Goal: Information Seeking & Learning: Learn about a topic

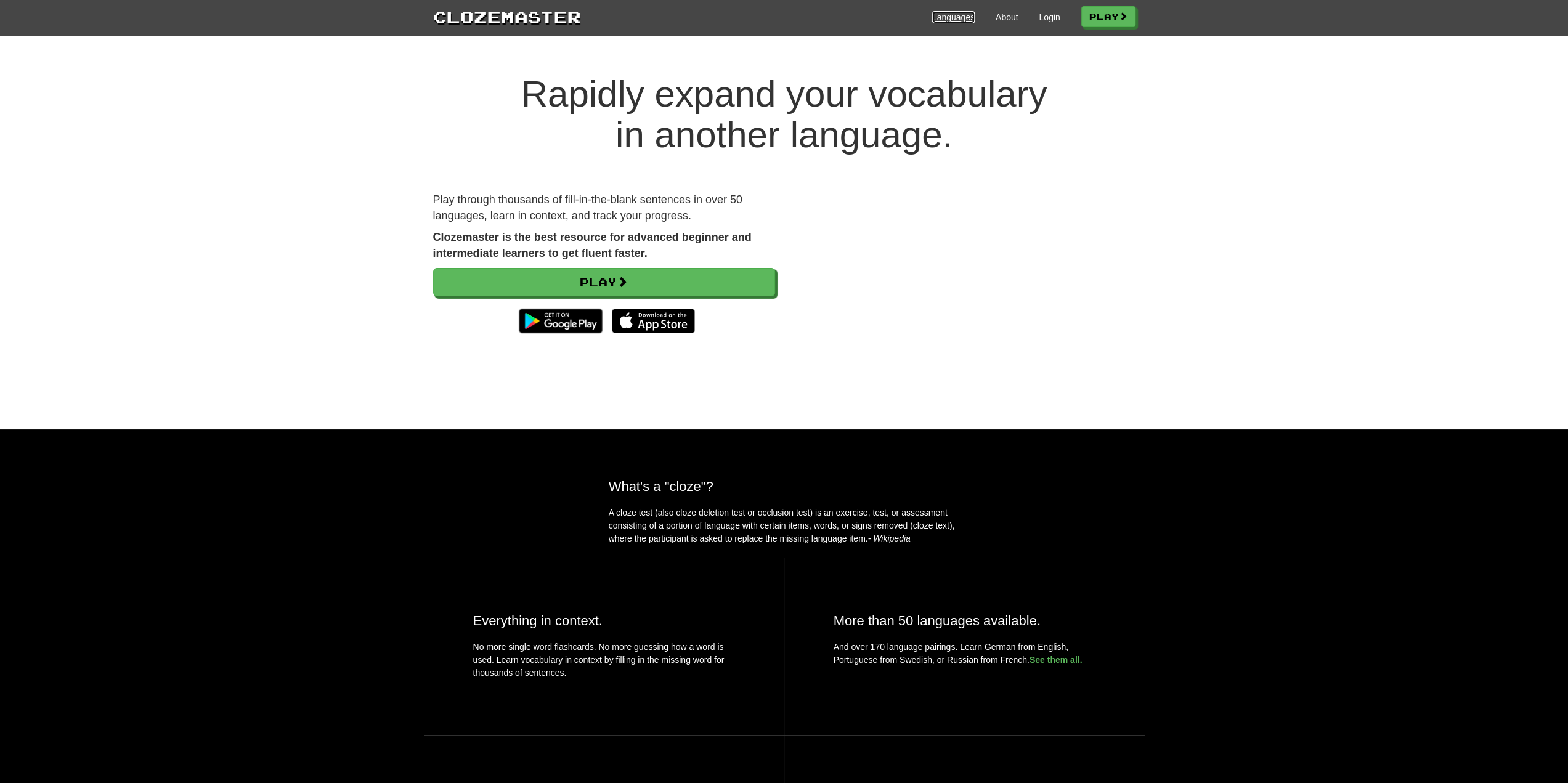
click at [945, 15] on link "Languages" at bounding box center [953, 17] width 43 height 12
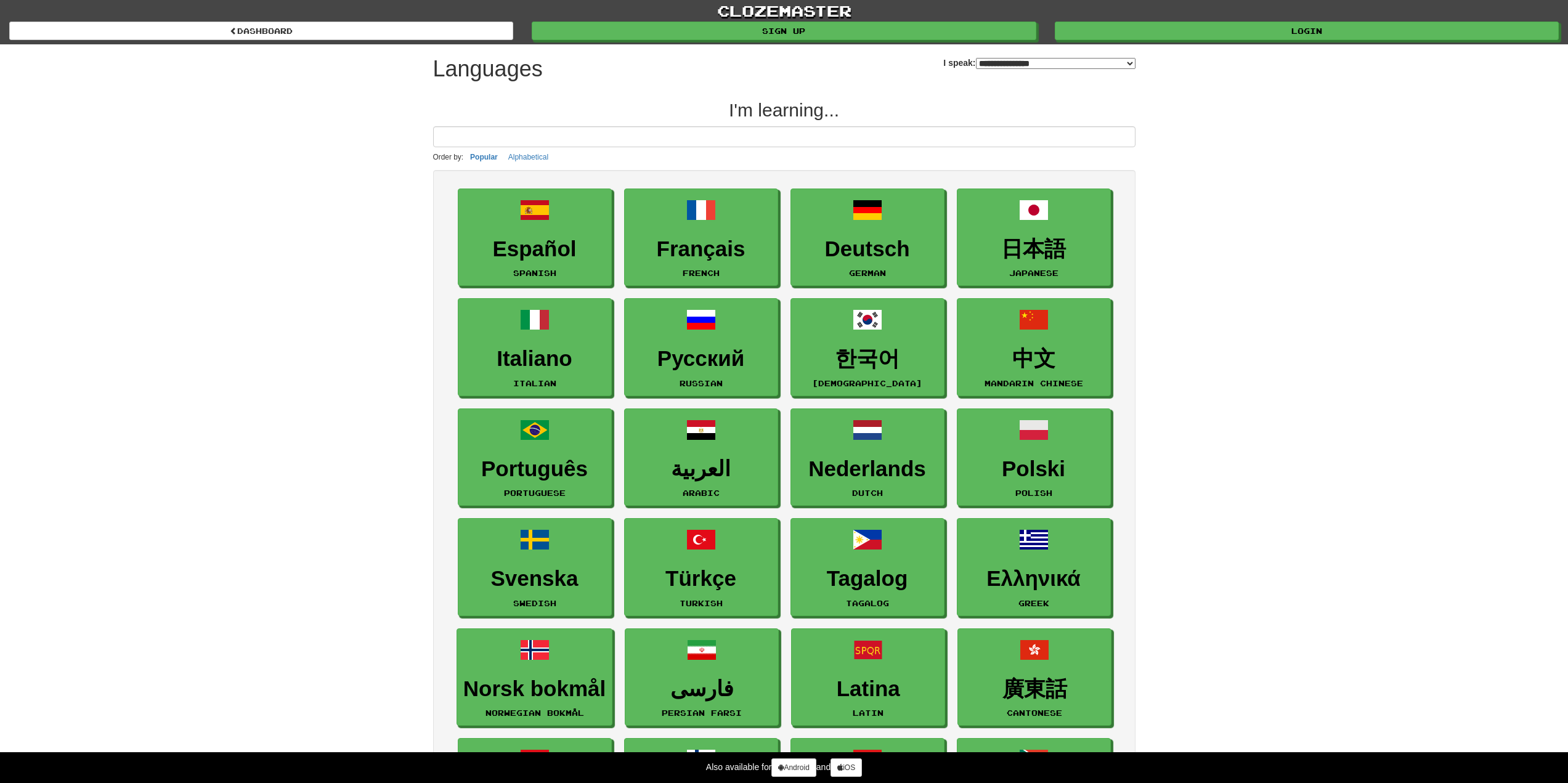
select select "*******"
click at [650, 144] on input at bounding box center [784, 136] width 702 height 21
click at [644, 135] on input at bounding box center [784, 136] width 702 height 21
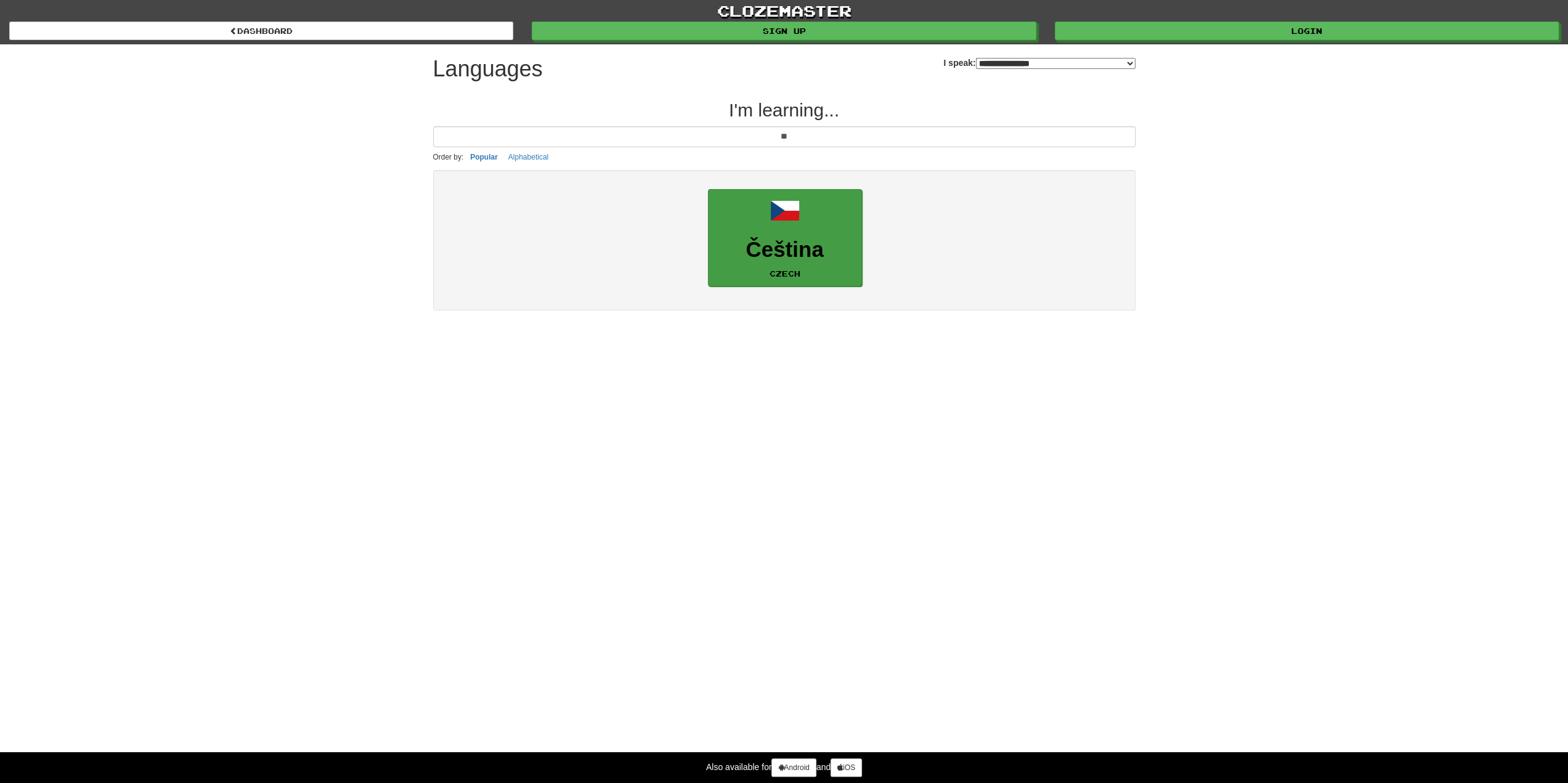
type input "**"
click at [790, 260] on link "Čeština Czech" at bounding box center [785, 238] width 154 height 98
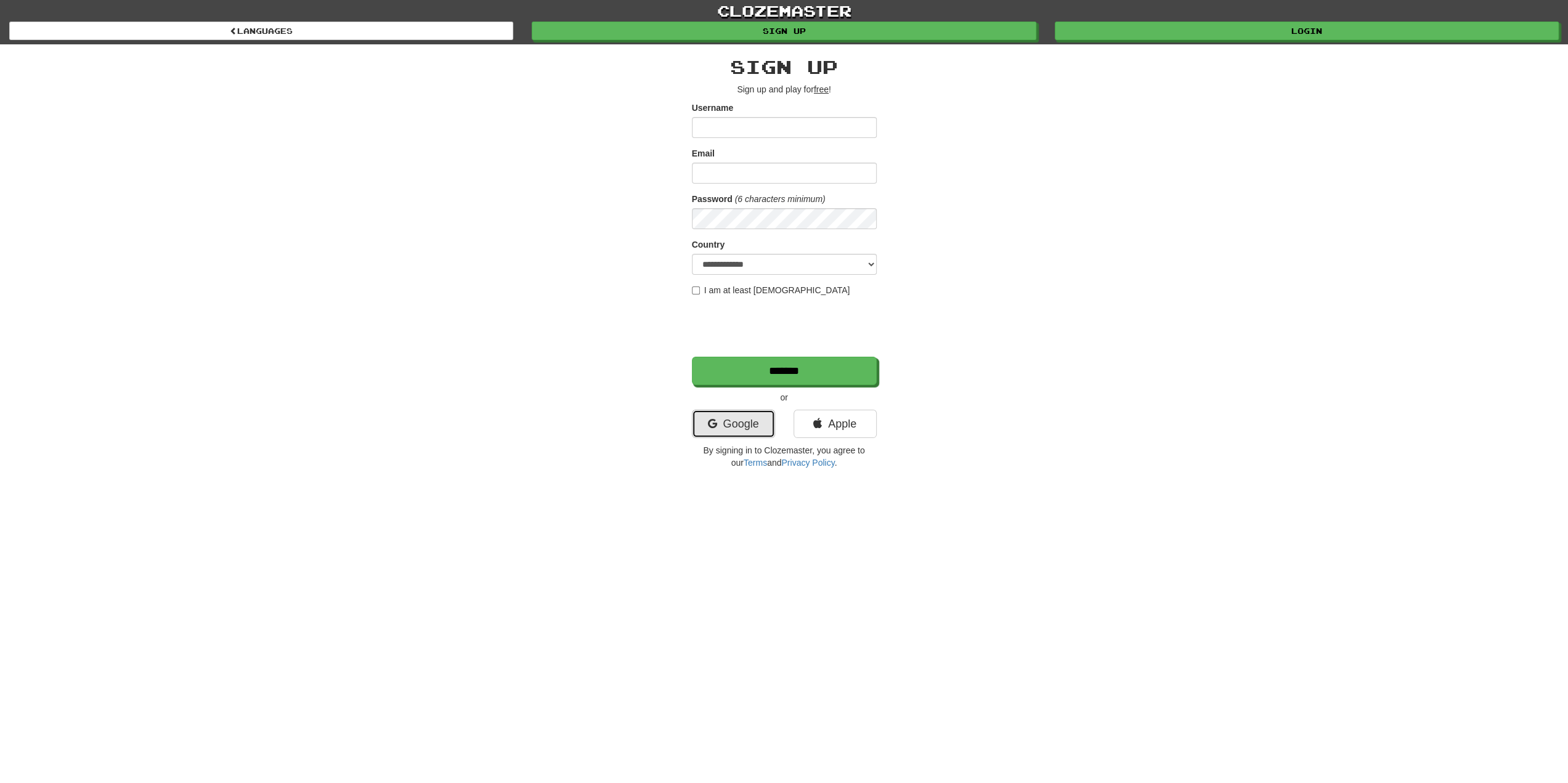
click at [752, 429] on link "Google" at bounding box center [733, 424] width 83 height 28
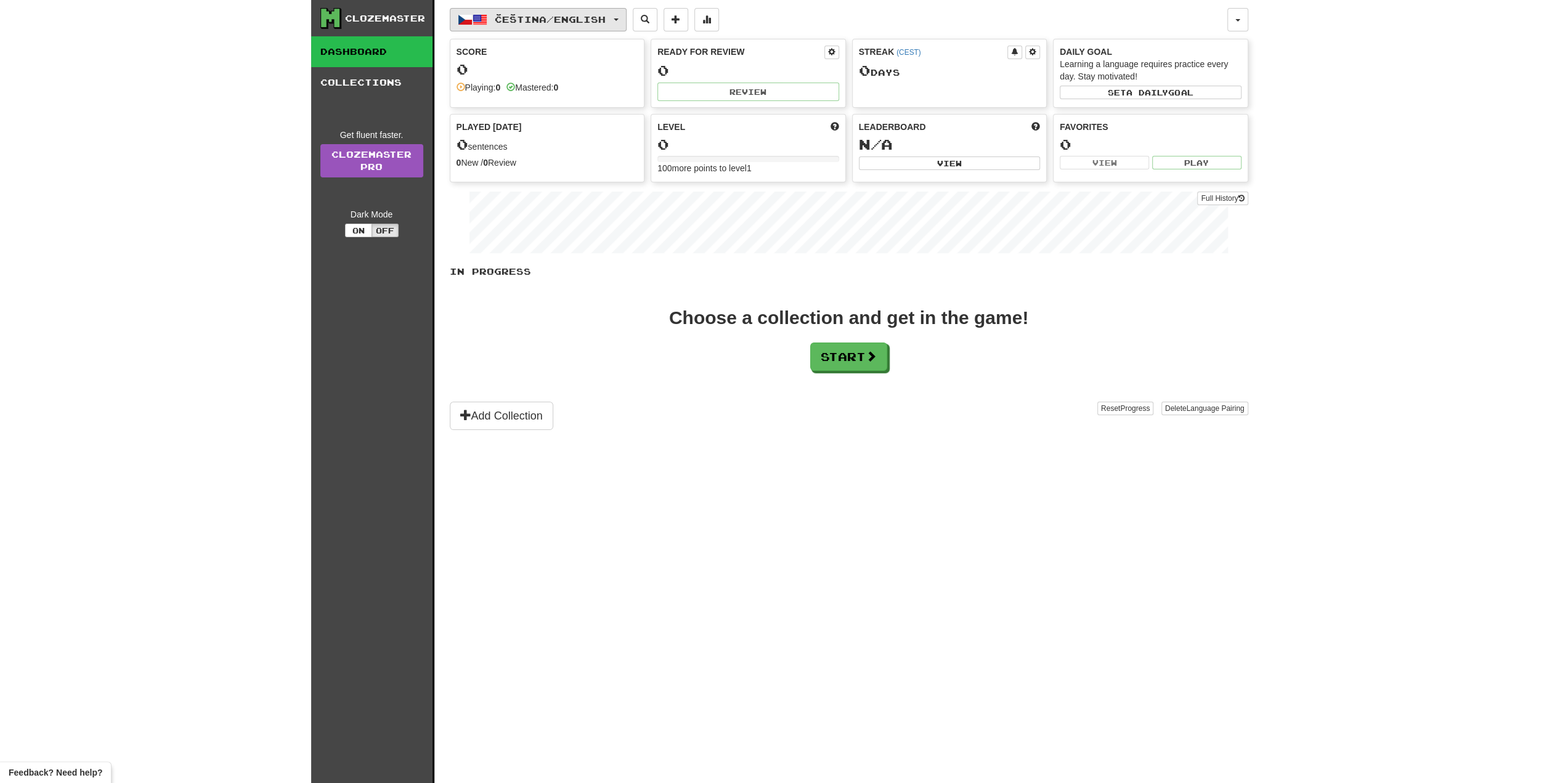
click at [592, 21] on span "Čeština / English" at bounding box center [550, 19] width 111 height 11
click at [558, 45] on span "Čeština / English" at bounding box center [530, 45] width 61 height 10
click at [372, 229] on button "Off" at bounding box center [385, 231] width 27 height 13
click at [362, 230] on button "On" at bounding box center [358, 231] width 27 height 13
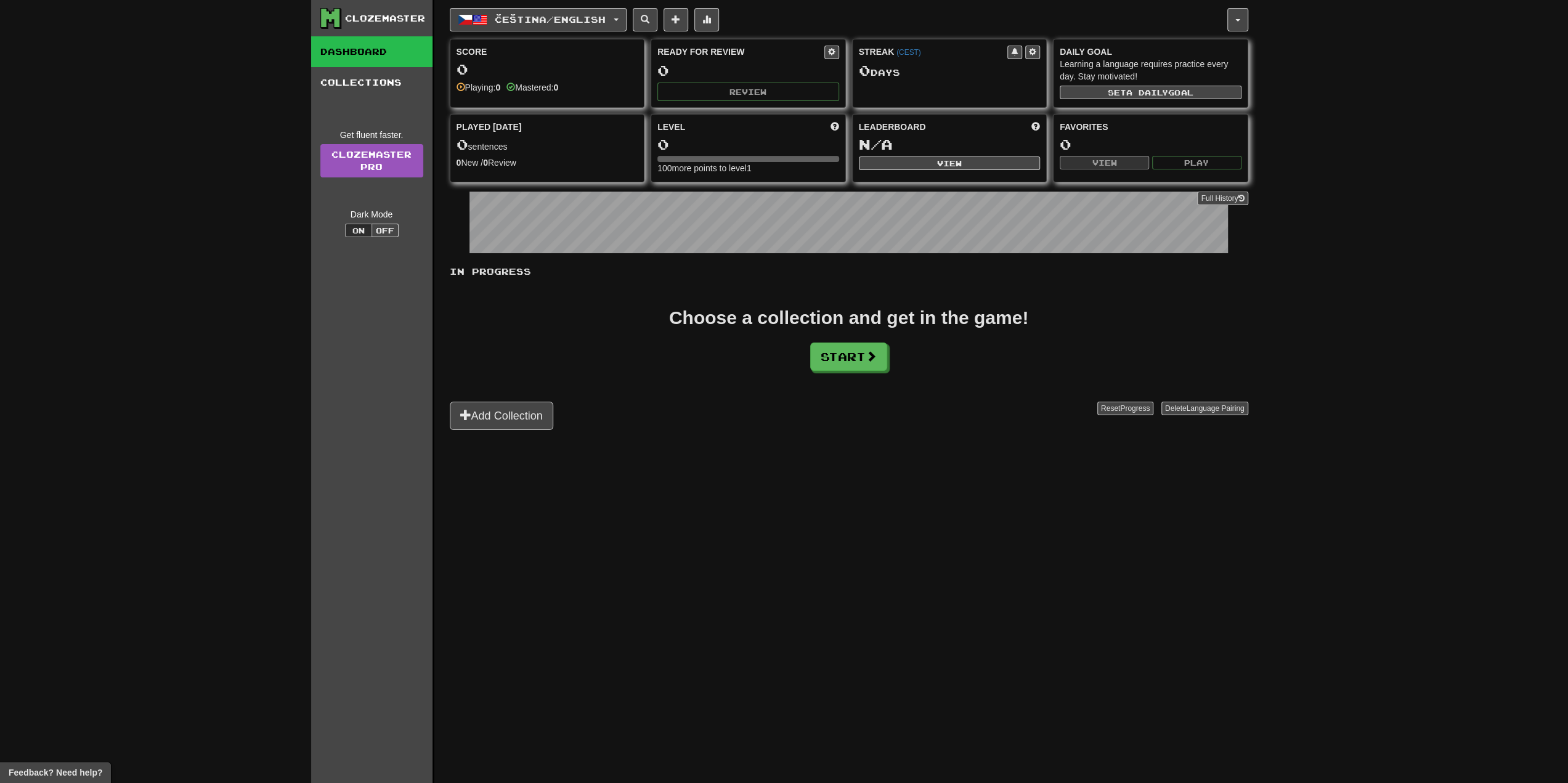
click at [936, 309] on div "Choose a collection and get in the game!" at bounding box center [848, 318] width 359 height 19
click at [531, 413] on button "Add Collection" at bounding box center [501, 416] width 104 height 28
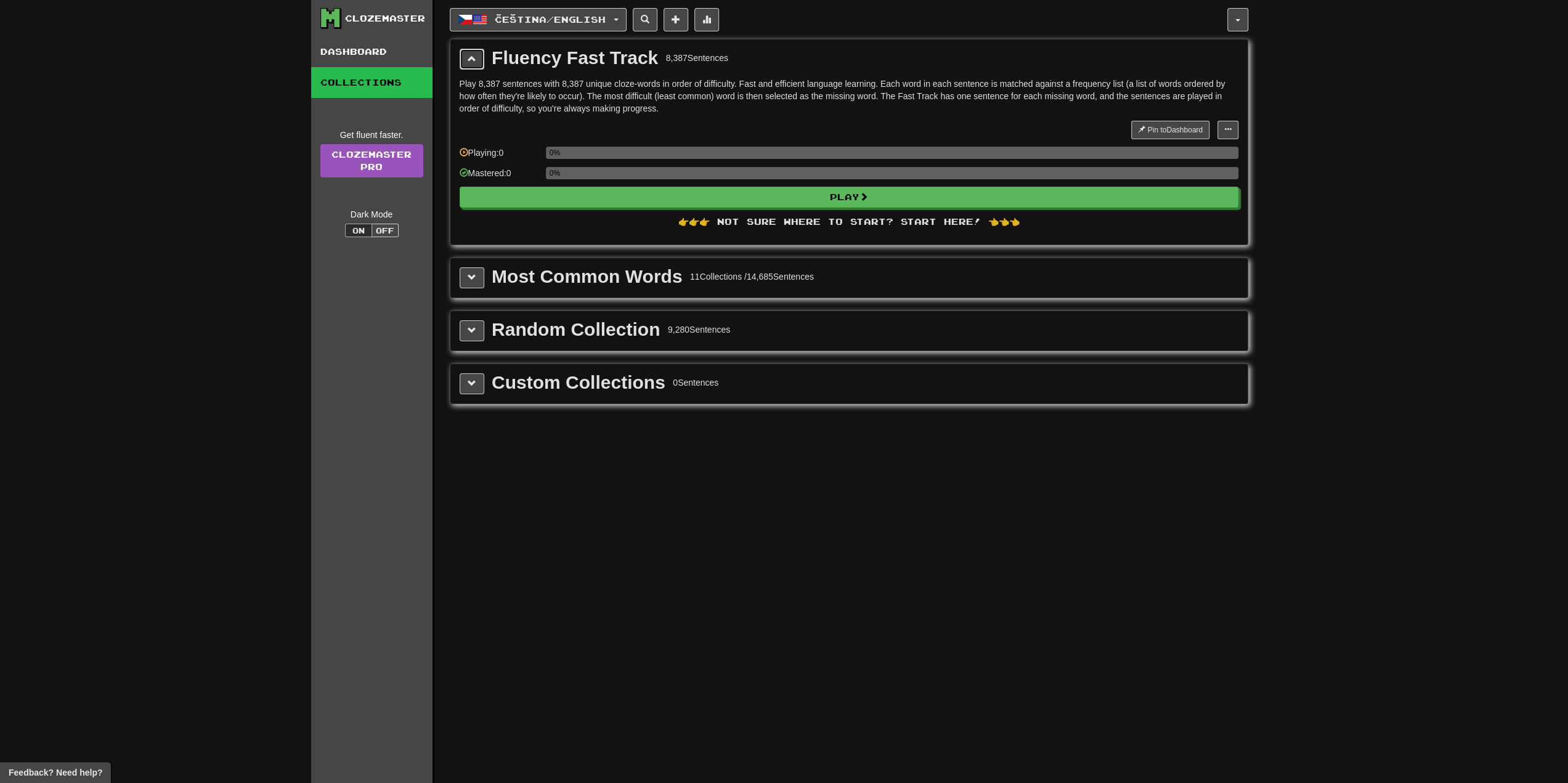
click at [476, 64] on button at bounding box center [472, 59] width 25 height 21
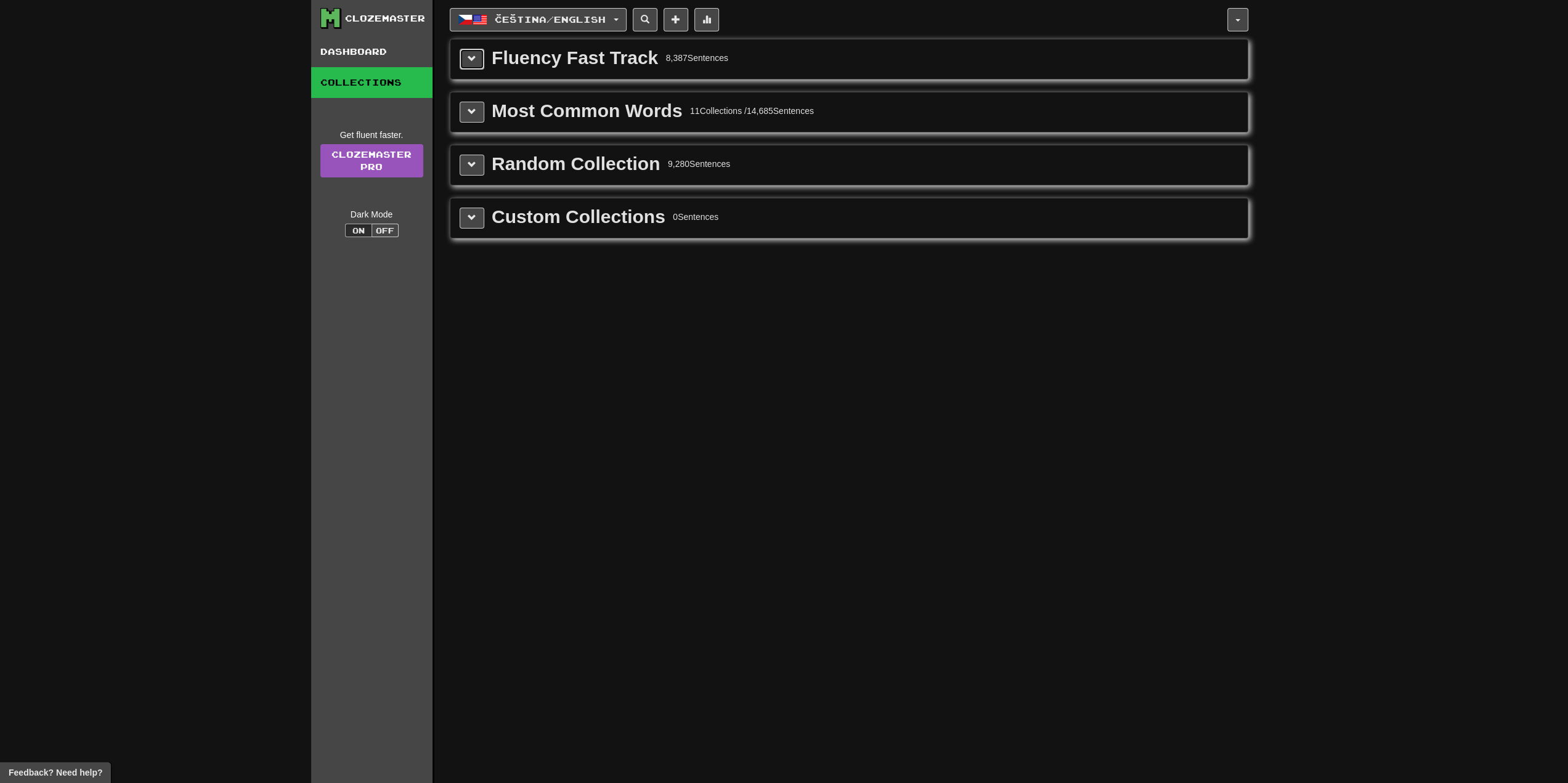
click at [472, 59] on span at bounding box center [472, 58] width 9 height 9
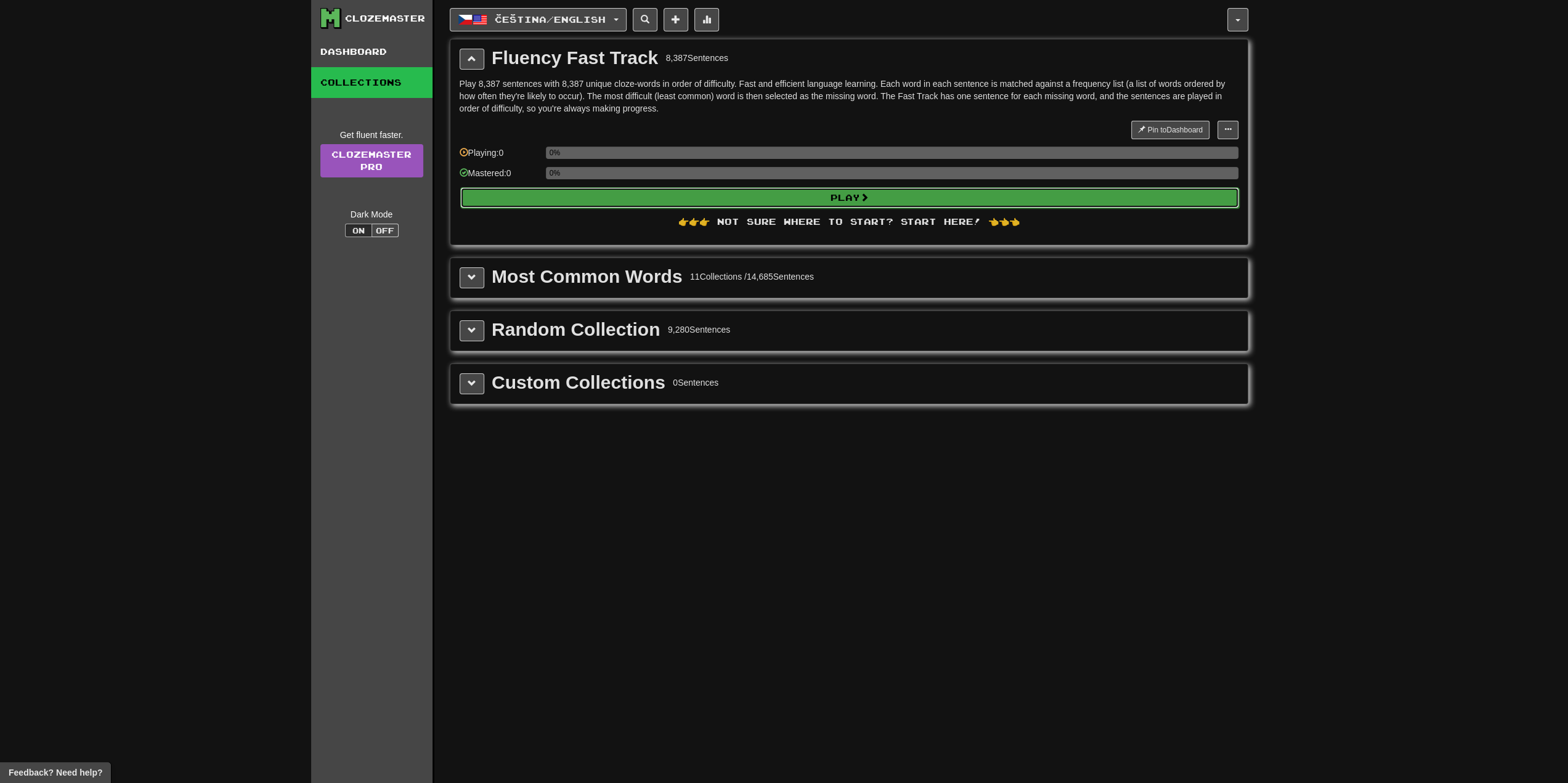
click at [821, 200] on button "Play" at bounding box center [849, 197] width 779 height 21
select select "**"
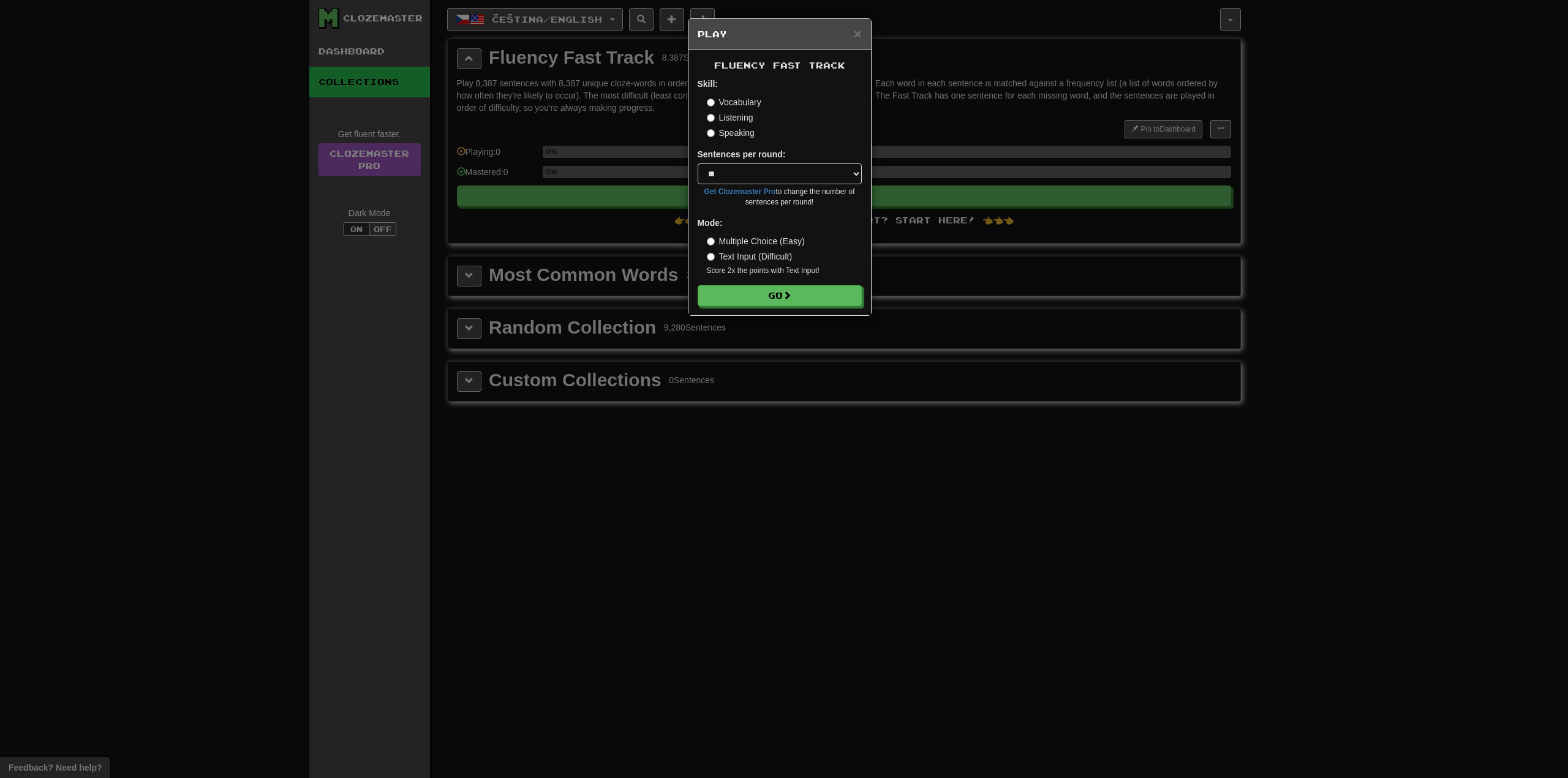
click at [751, 108] on div "Vocabulary Listening Speaking" at bounding box center [784, 118] width 155 height 43
click at [750, 119] on label "Listening" at bounding box center [730, 118] width 47 height 12
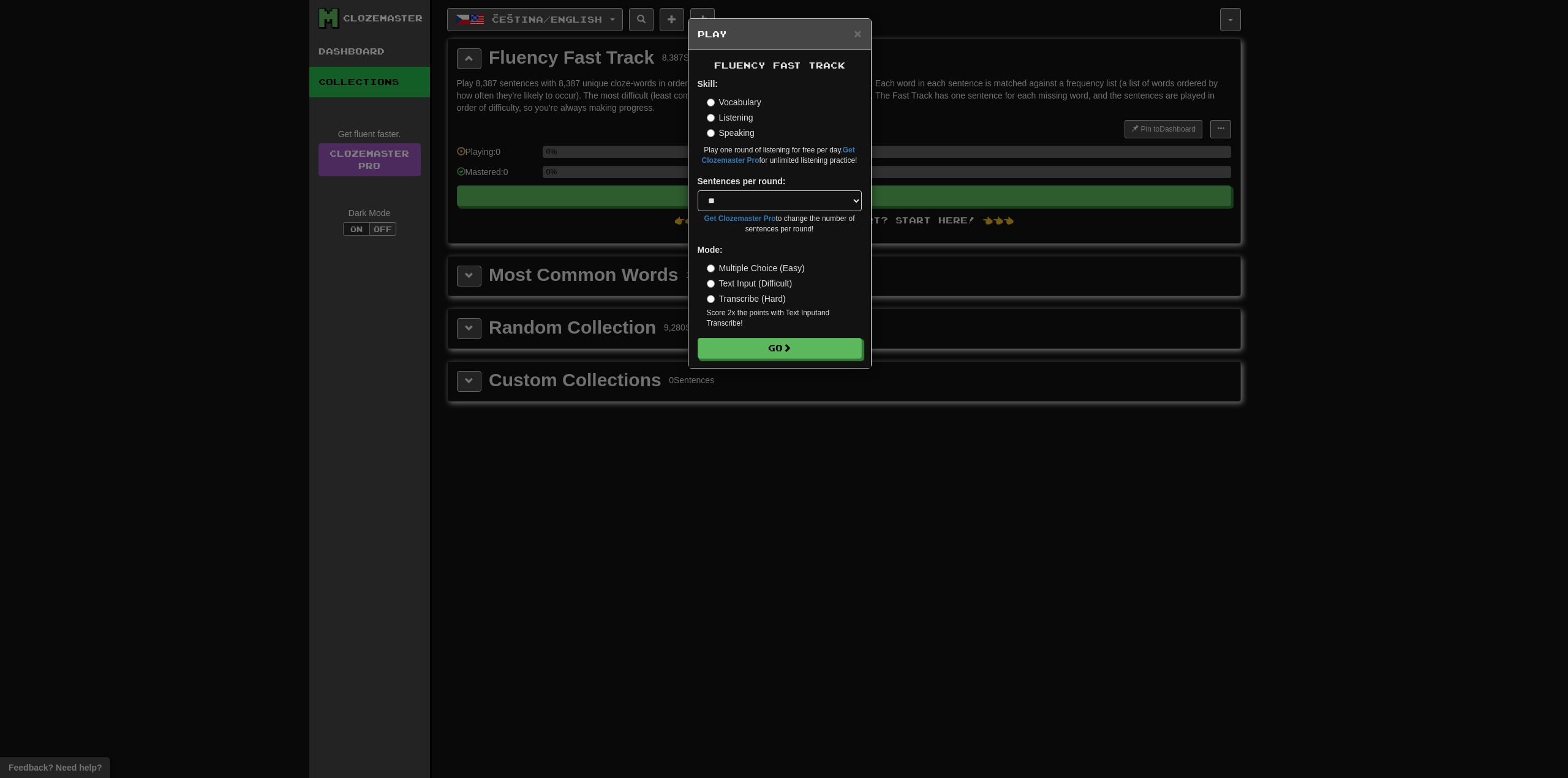
click at [745, 130] on label "Speaking" at bounding box center [731, 133] width 48 height 12
click at [739, 91] on div "Skill: Vocabulary Listening Speaking Play one round of speaking for free per da…" at bounding box center [780, 122] width 164 height 88
click at [739, 99] on label "Vocabulary" at bounding box center [734, 102] width 55 height 12
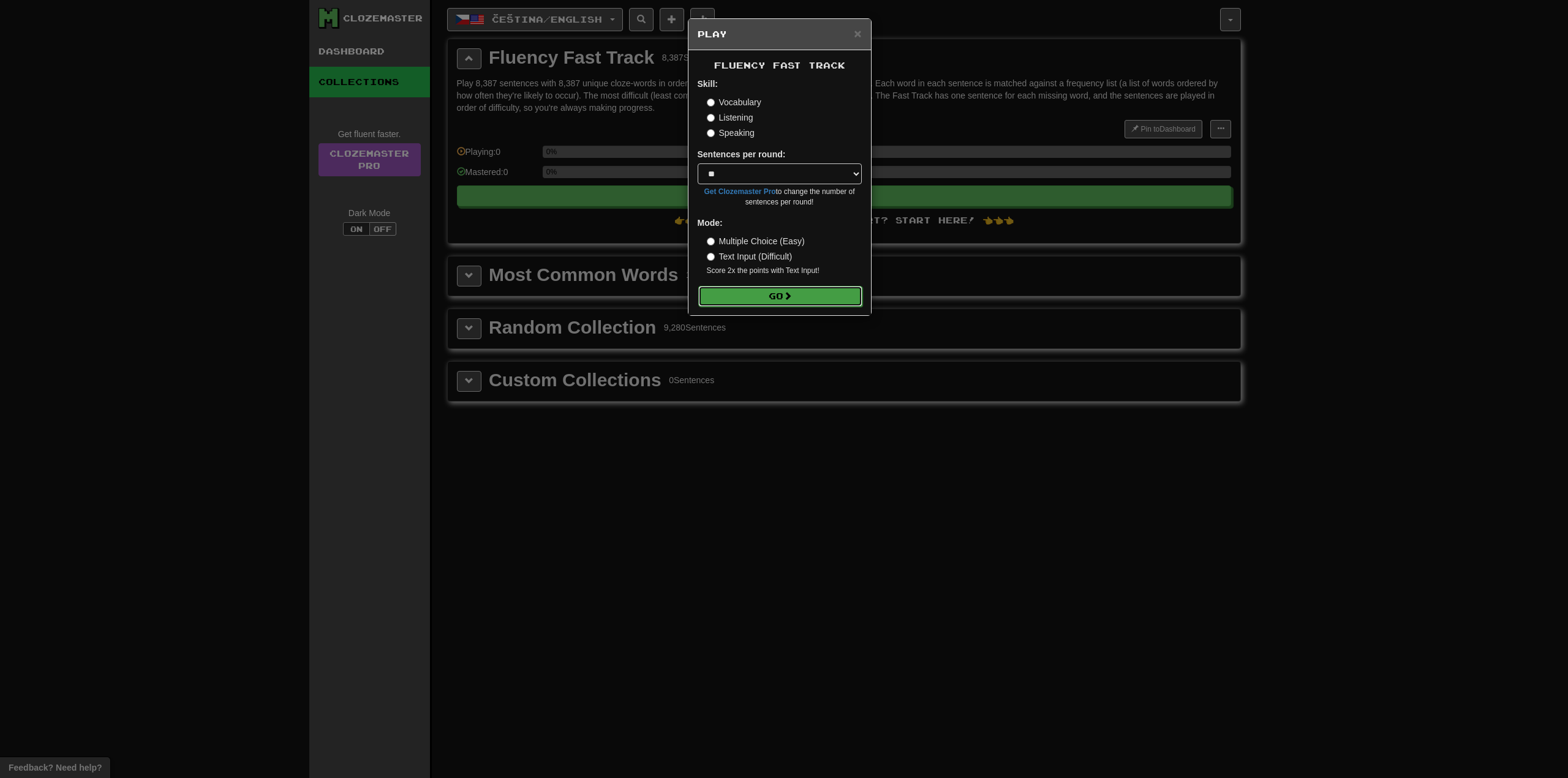
click at [827, 296] on button "Go" at bounding box center [780, 296] width 164 height 21
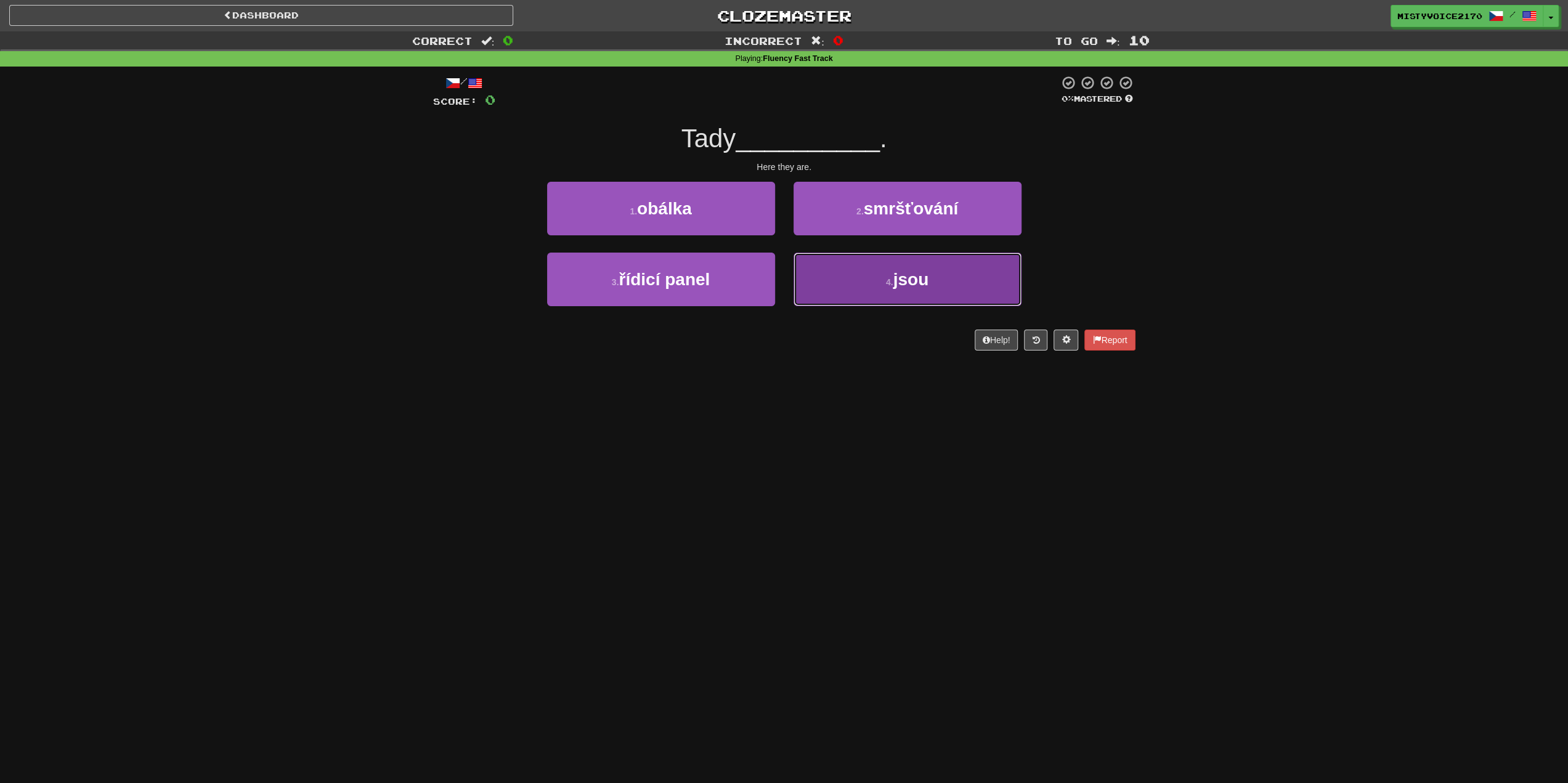
click at [982, 301] on button "4 . jsou" at bounding box center [907, 279] width 228 height 53
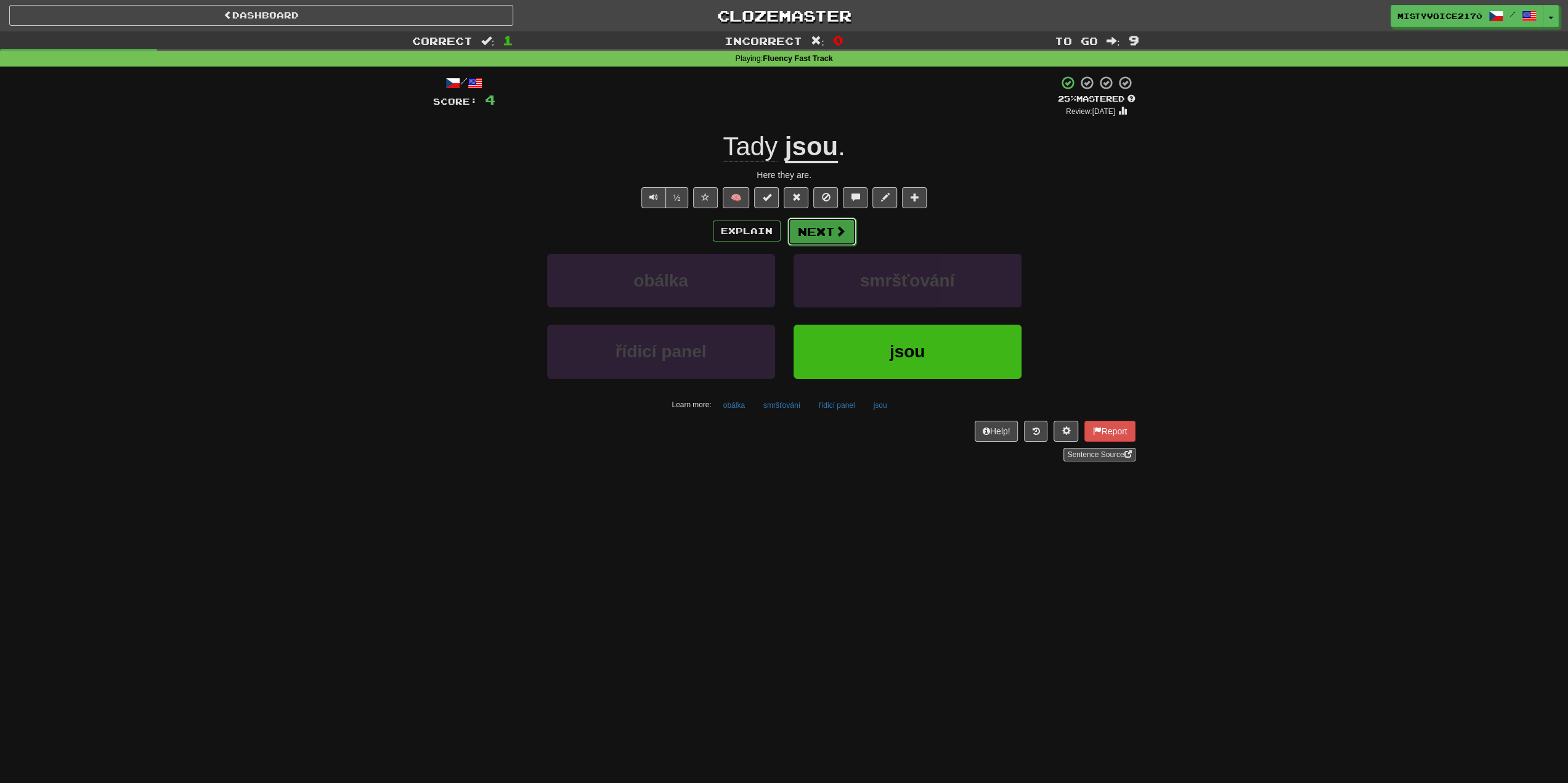
click at [819, 229] on button "Next" at bounding box center [821, 231] width 69 height 28
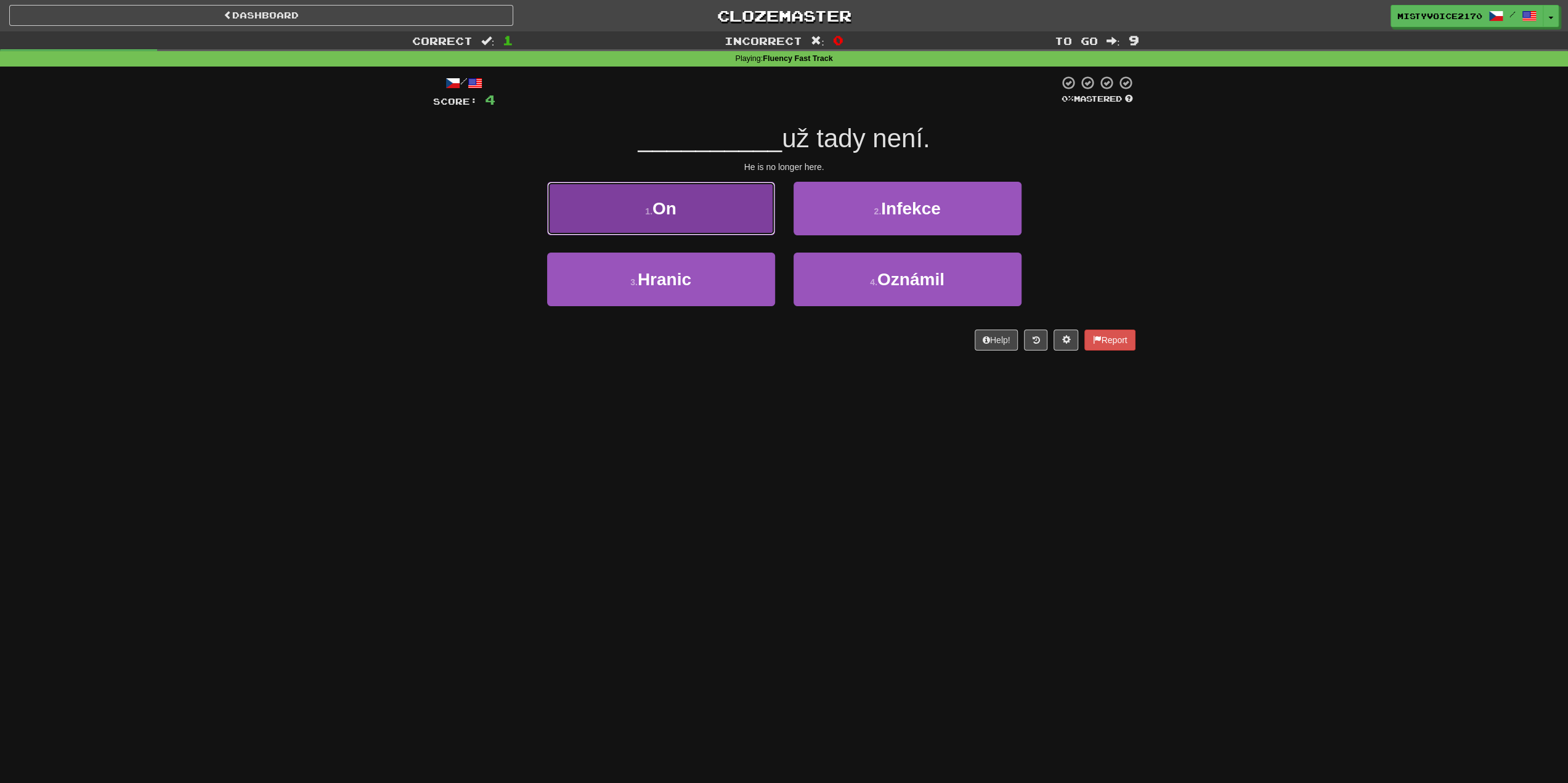
click at [769, 231] on button "1 . On" at bounding box center [660, 209] width 228 height 53
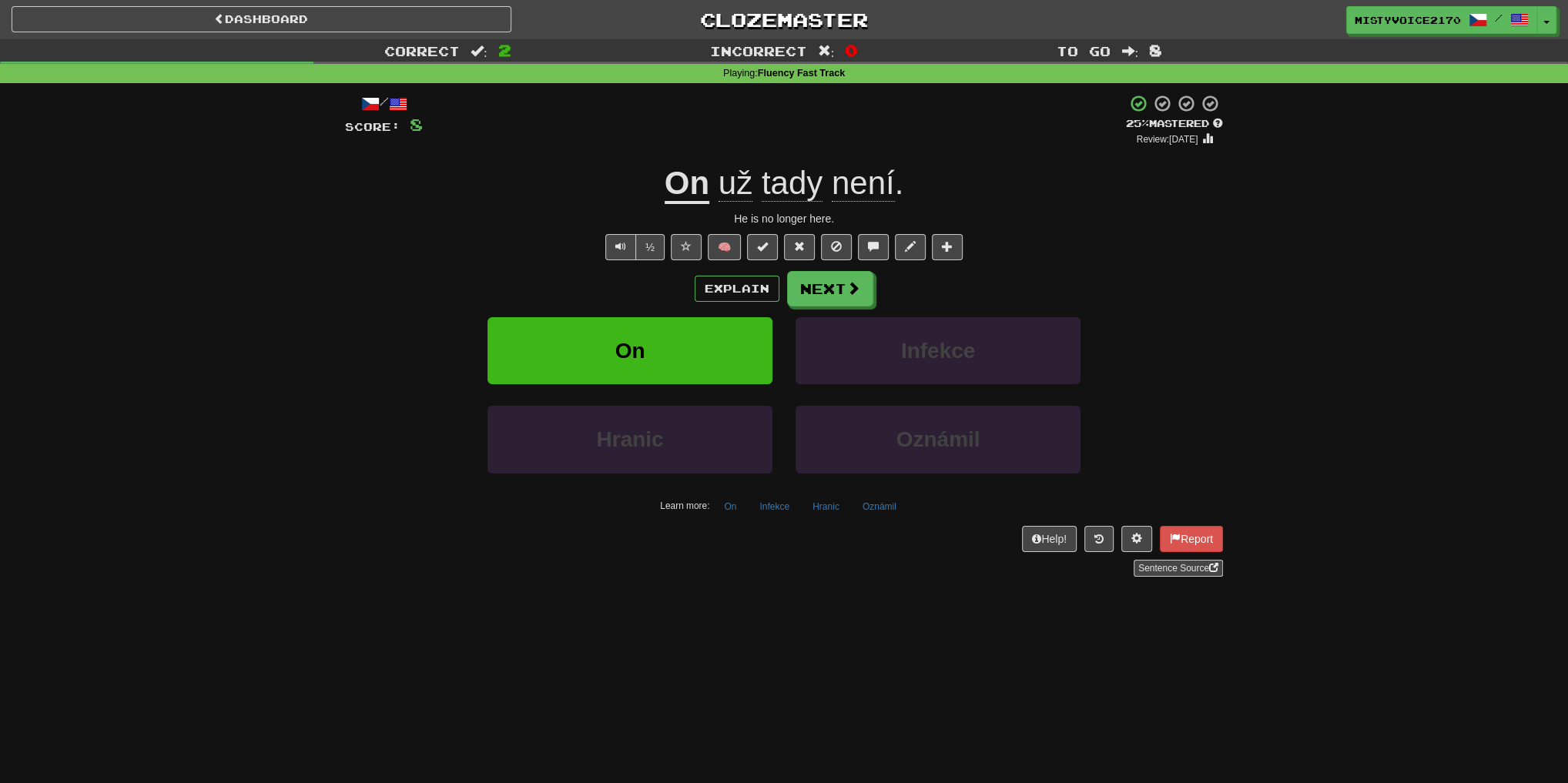
drag, startPoint x: 1971, startPoint y: 3, endPoint x: 1469, endPoint y: 719, distance: 874.4
click at [1469, 716] on div "Dashboard Clozemaster MistyVoice2170 / Toggle Dropdown Dashboard Leaderboard Ac…" at bounding box center [784, 391] width 1568 height 783
drag, startPoint x: 1538, startPoint y: 34, endPoint x: 1450, endPoint y: 563, distance: 536.3
click at [1450, 563] on div "Correct : 2 Incorrect : 0 To go : 8 Playing : Fluency Fast Track / Score: 8 + 4…" at bounding box center [784, 318] width 1568 height 559
click at [403, 106] on span at bounding box center [398, 104] width 18 height 18
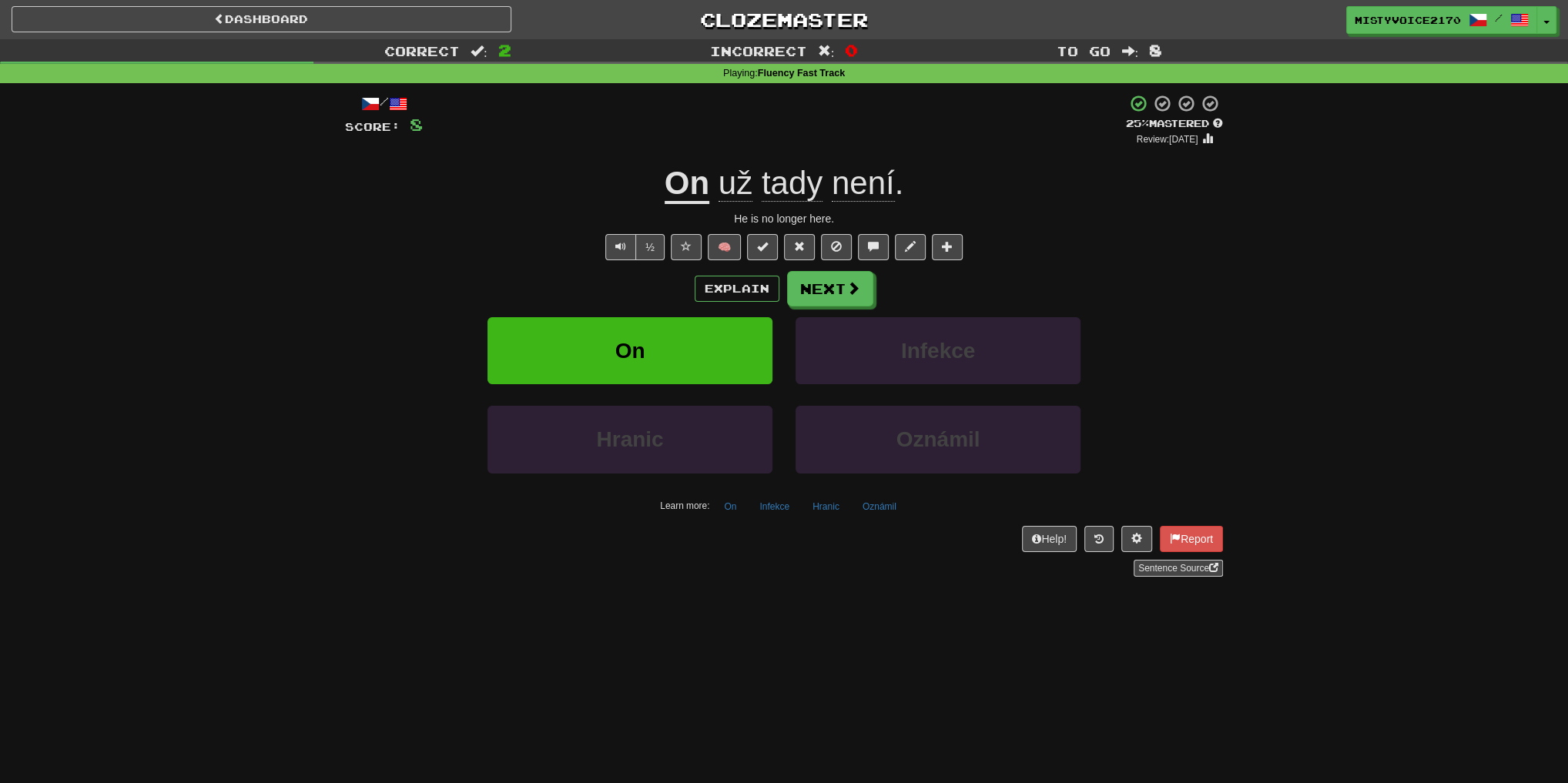
click at [864, 306] on div "Explain Next On Infekce Hranic Oznámil Learn more: On Infekce Hranic Oznámil" at bounding box center [784, 394] width 878 height 247
click at [860, 299] on button "Next" at bounding box center [830, 289] width 86 height 35
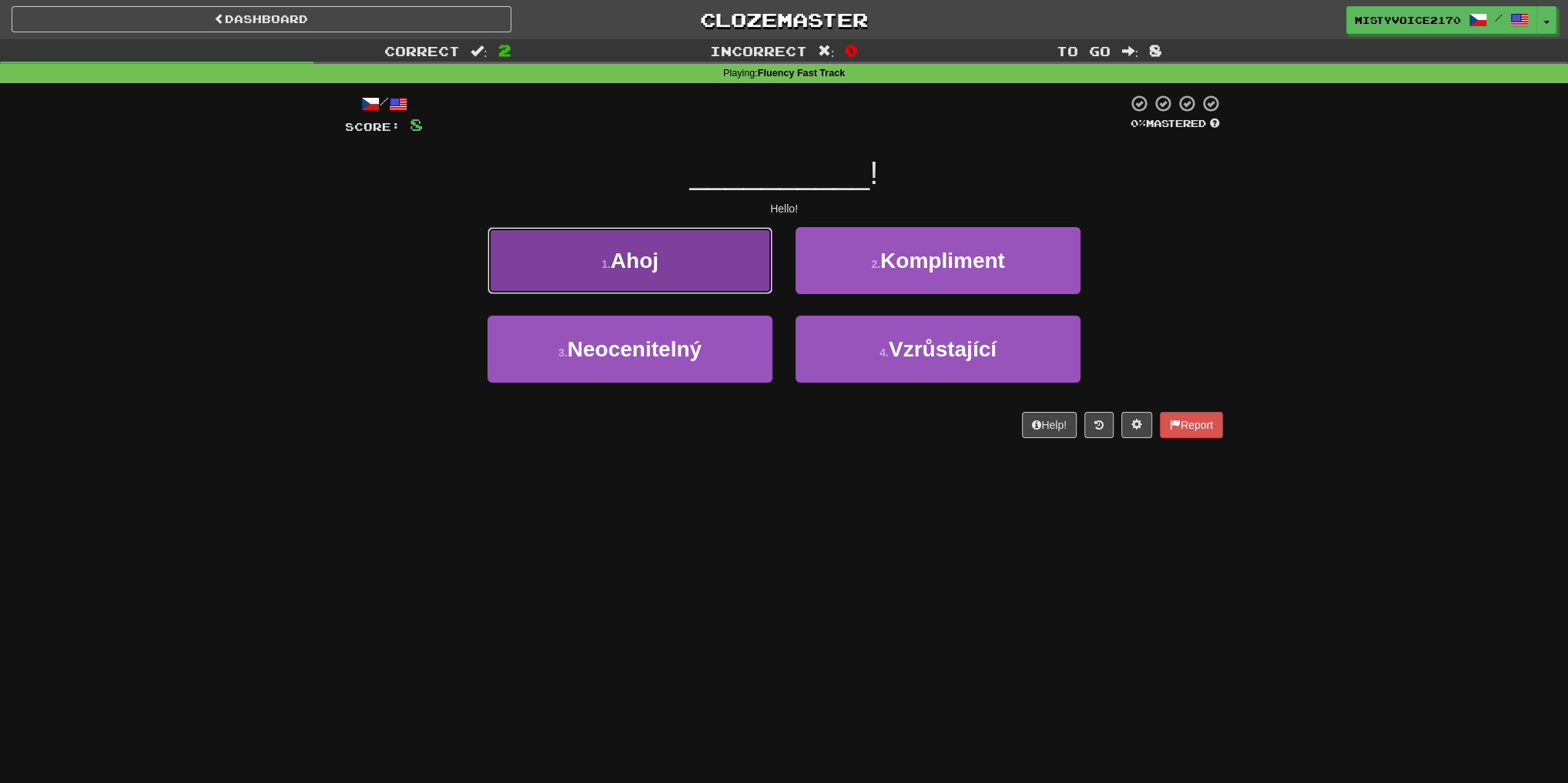
click at [712, 254] on button "1 . Ahoj" at bounding box center [629, 261] width 285 height 67
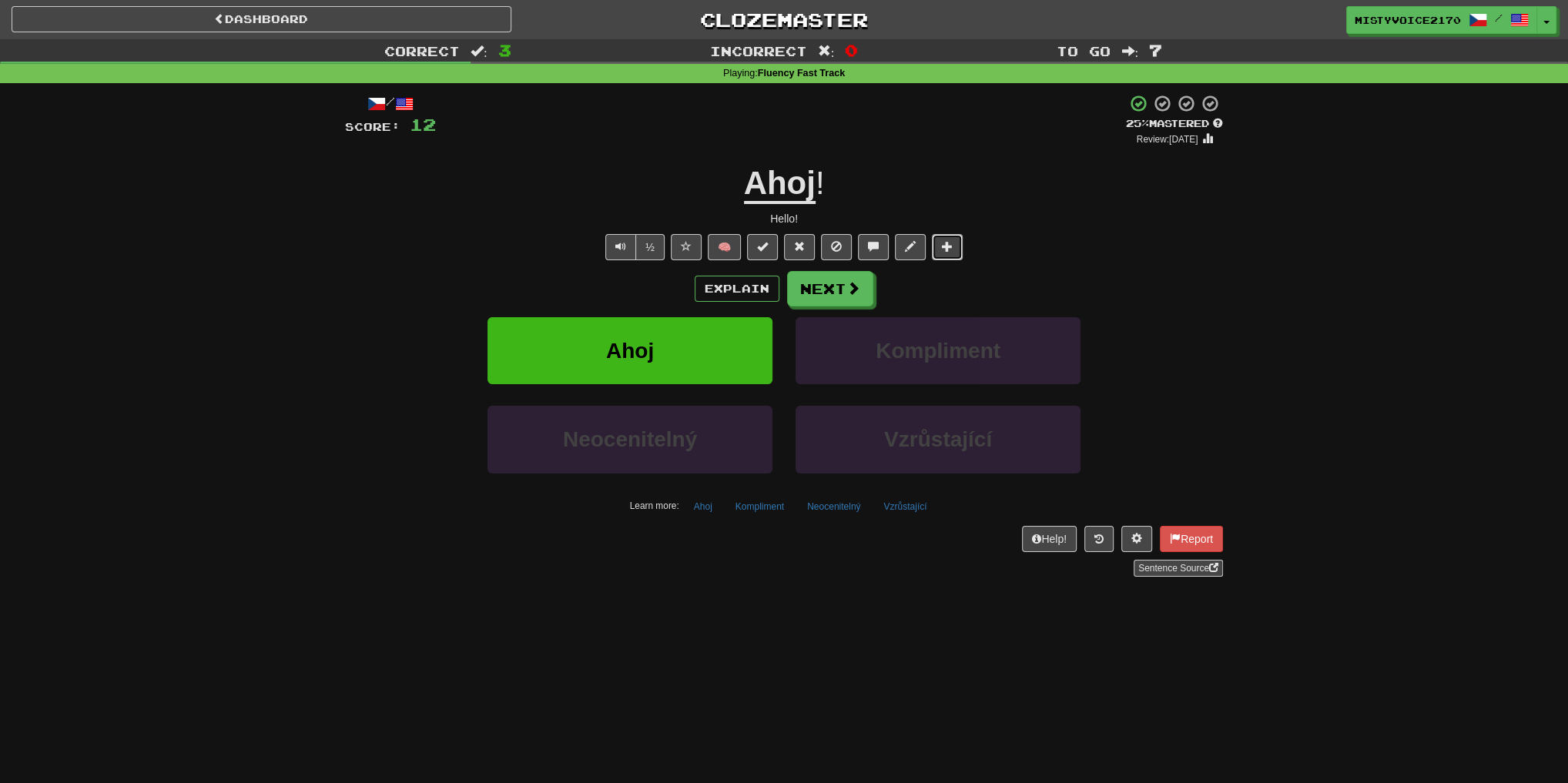
click at [932, 250] on button at bounding box center [946, 247] width 31 height 26
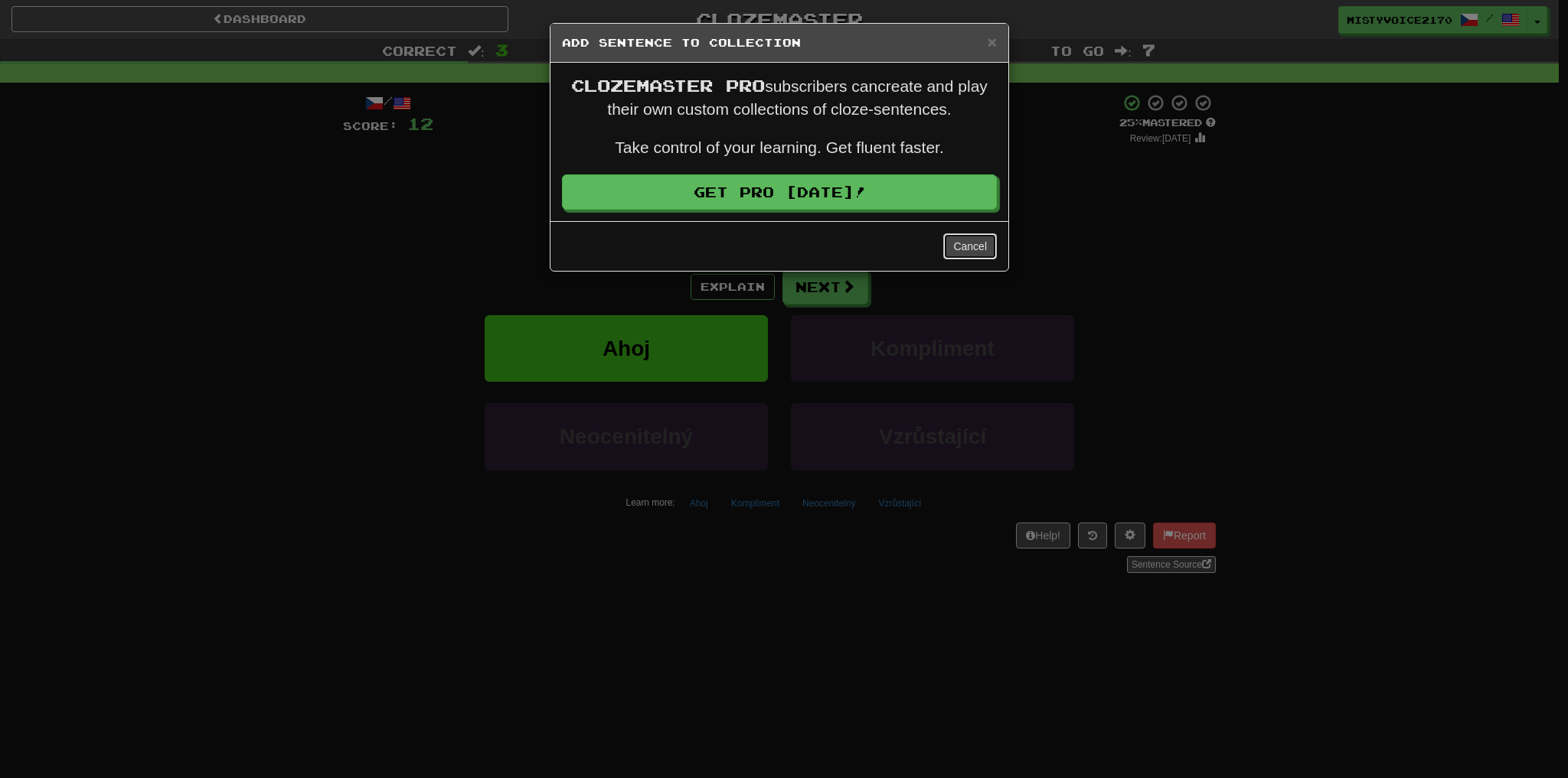
click at [973, 242] on button "Cancel" at bounding box center [969, 246] width 54 height 26
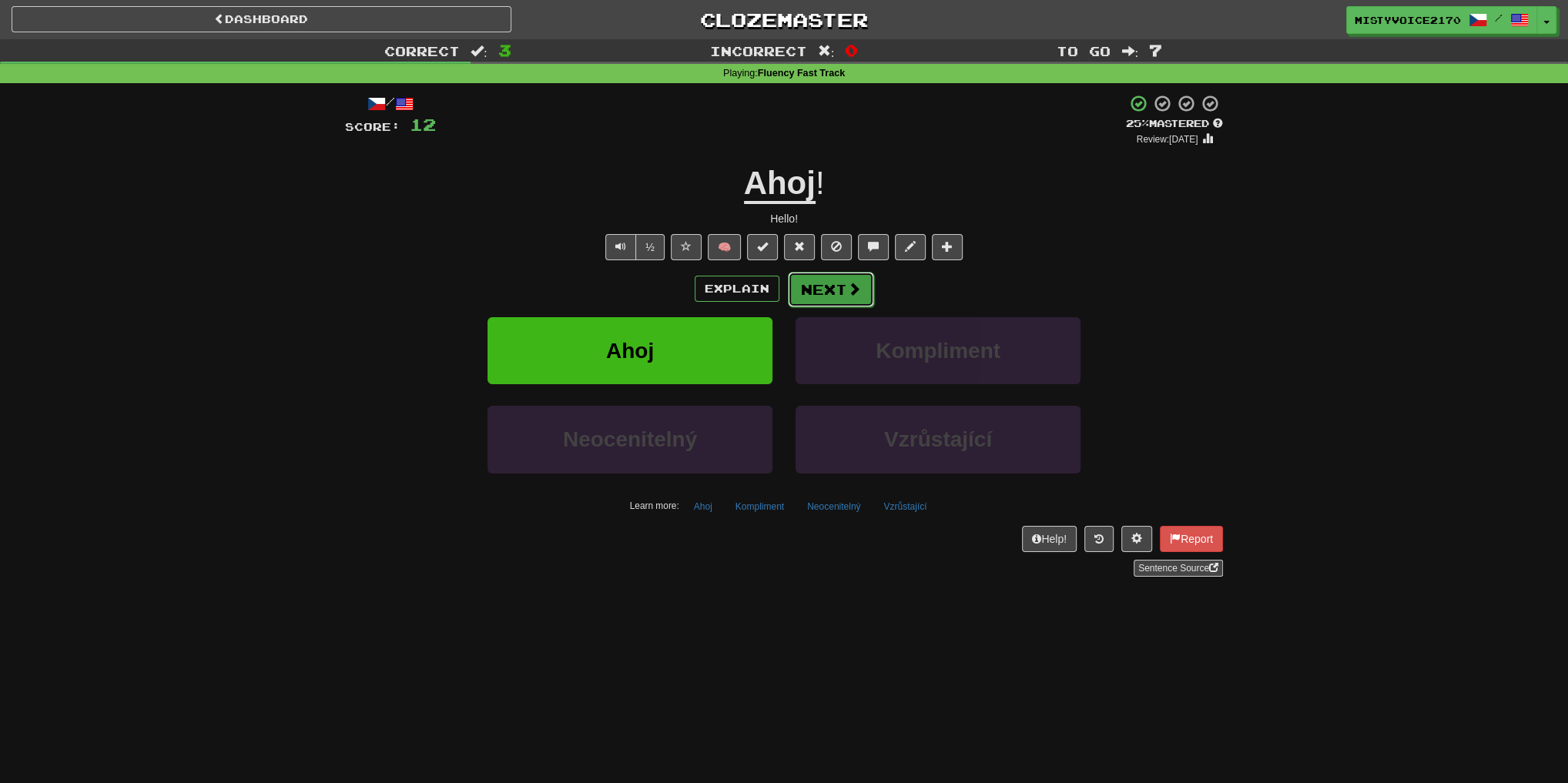
click at [843, 282] on button "Next" at bounding box center [830, 289] width 86 height 35
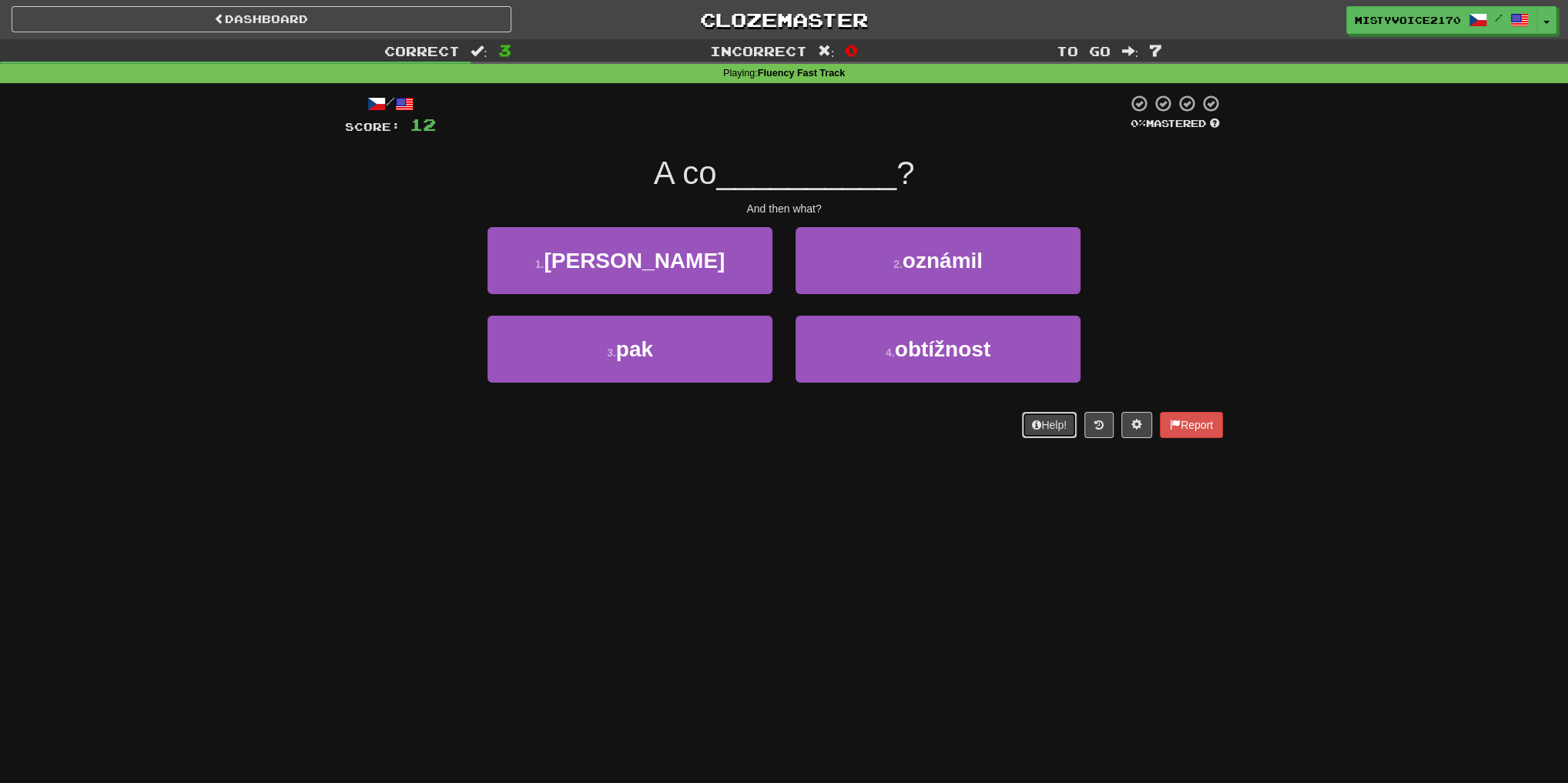
click at [1048, 418] on button "Help!" at bounding box center [1048, 425] width 54 height 26
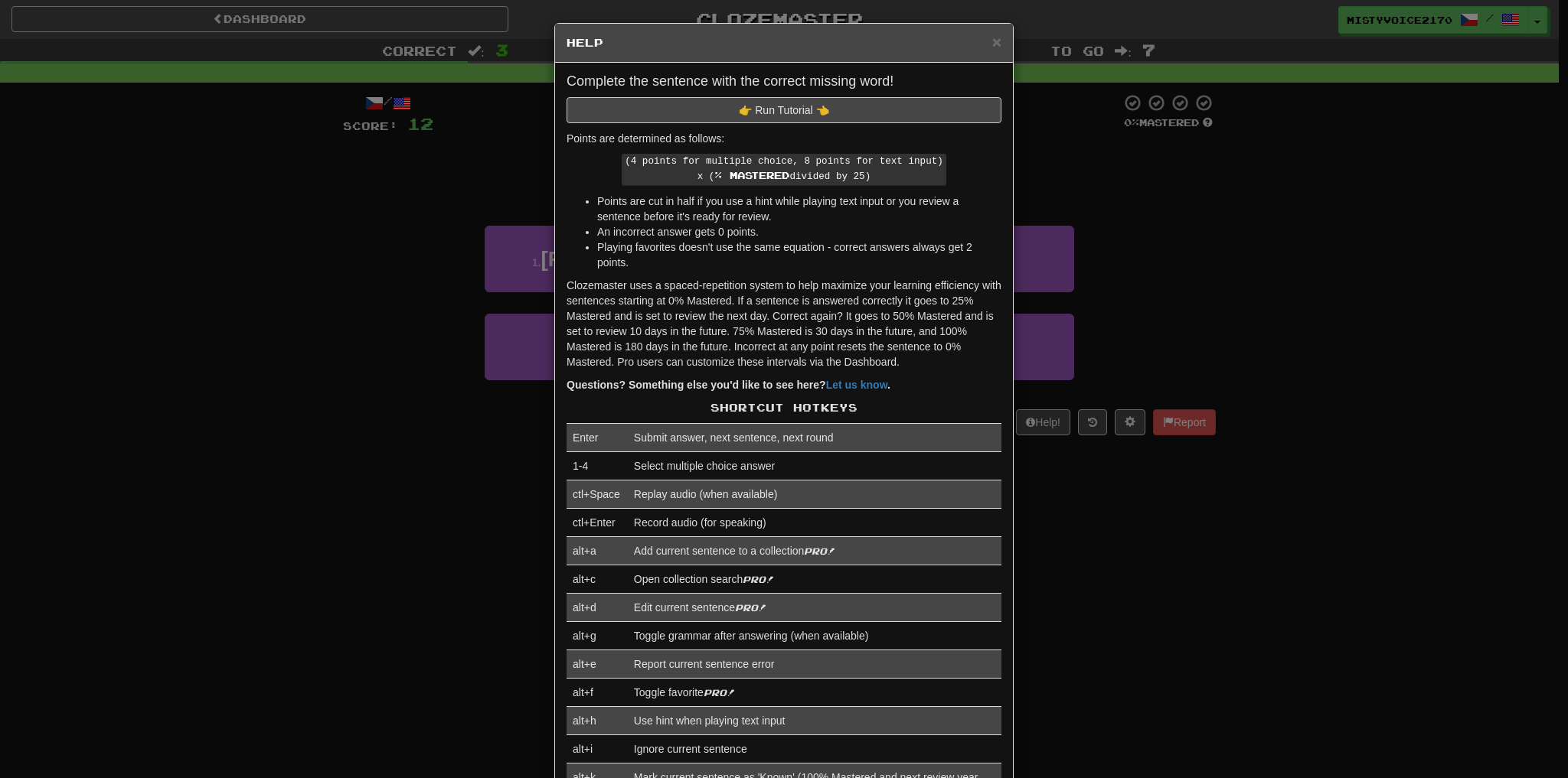
click at [1198, 218] on div "× Help Complete the sentence with the correct missing word! 👉 Run Tutorial 👈 Po…" at bounding box center [784, 389] width 1568 height 778
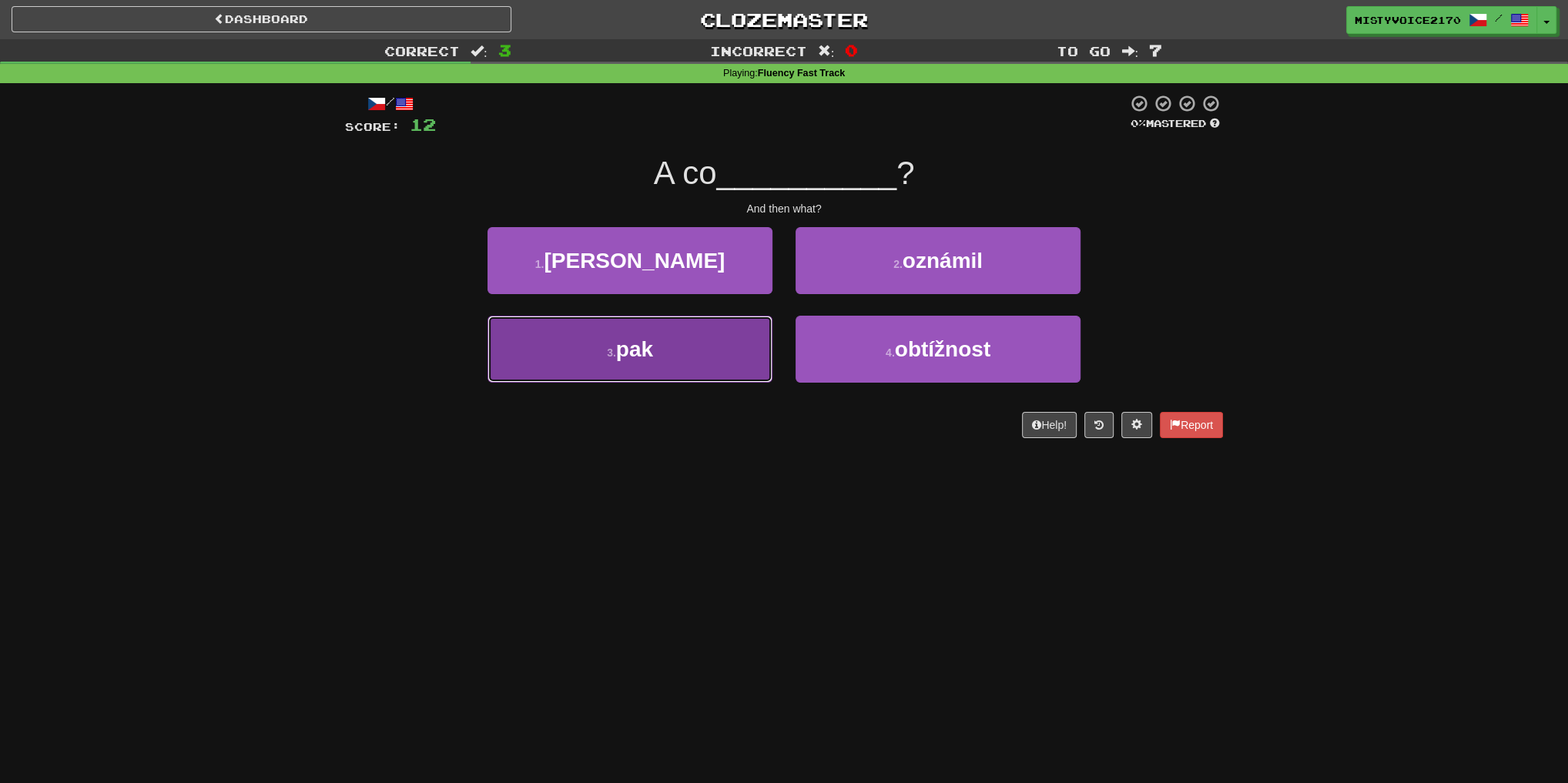
click at [645, 338] on span "pak" at bounding box center [634, 349] width 37 height 24
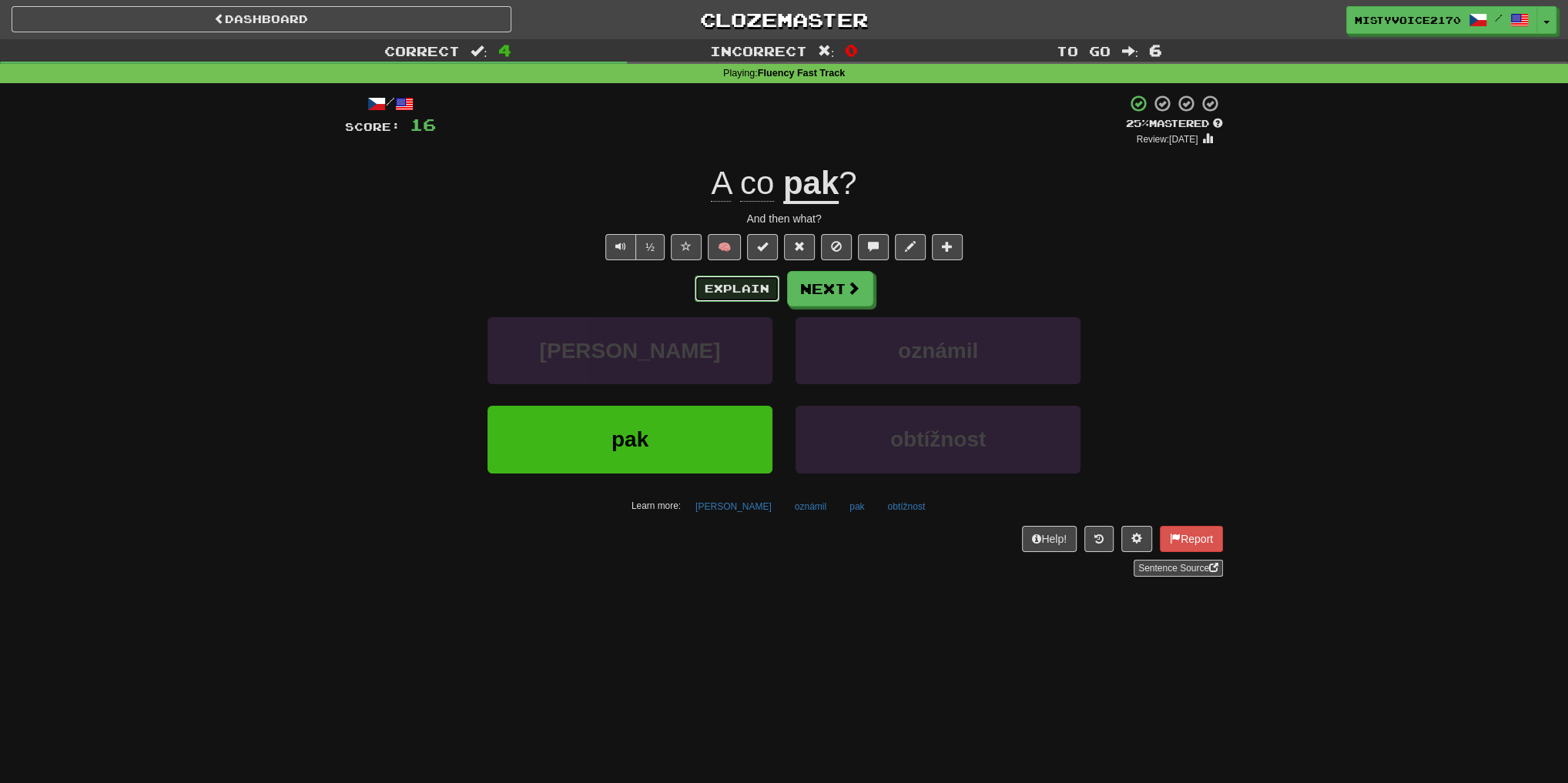
click at [751, 297] on button "Explain" at bounding box center [736, 288] width 84 height 26
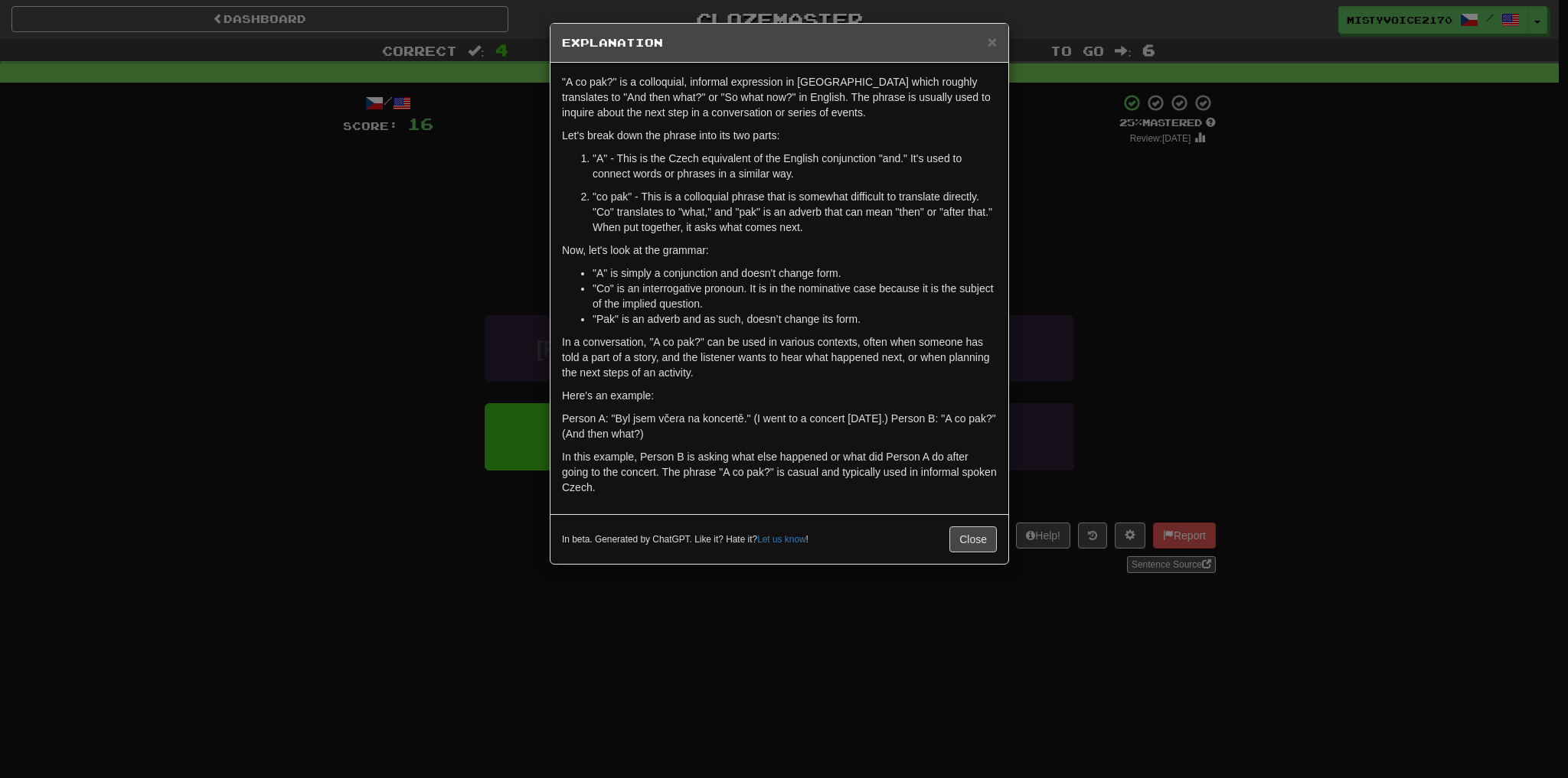
click at [859, 144] on div ""A co pak?" is a colloquial, informal expression in Czech which roughly transla…" at bounding box center [779, 289] width 458 height 452
click at [888, 246] on p "Now, let's look at the grammar:" at bounding box center [780, 250] width 435 height 15
click at [641, 418] on p "Person A: "Byl jsem včera na koncertě." (I went to a concert yesterday.) Person…" at bounding box center [780, 426] width 435 height 31
click at [700, 330] on div ""A co pak?" is a colloquial, informal expression in Czech which roughly transla…" at bounding box center [779, 289] width 458 height 452
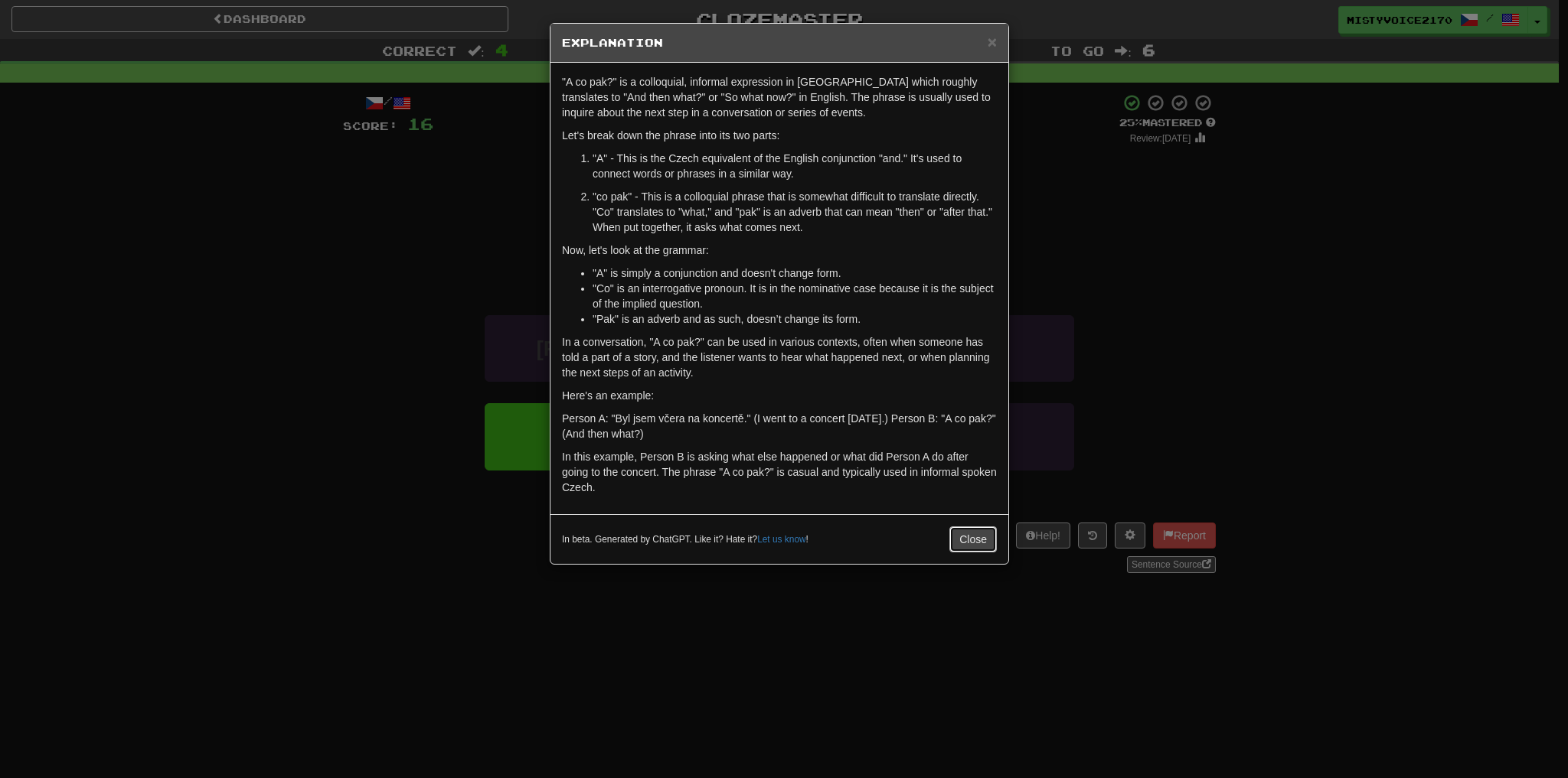
click at [984, 540] on button "Close" at bounding box center [973, 539] width 47 height 26
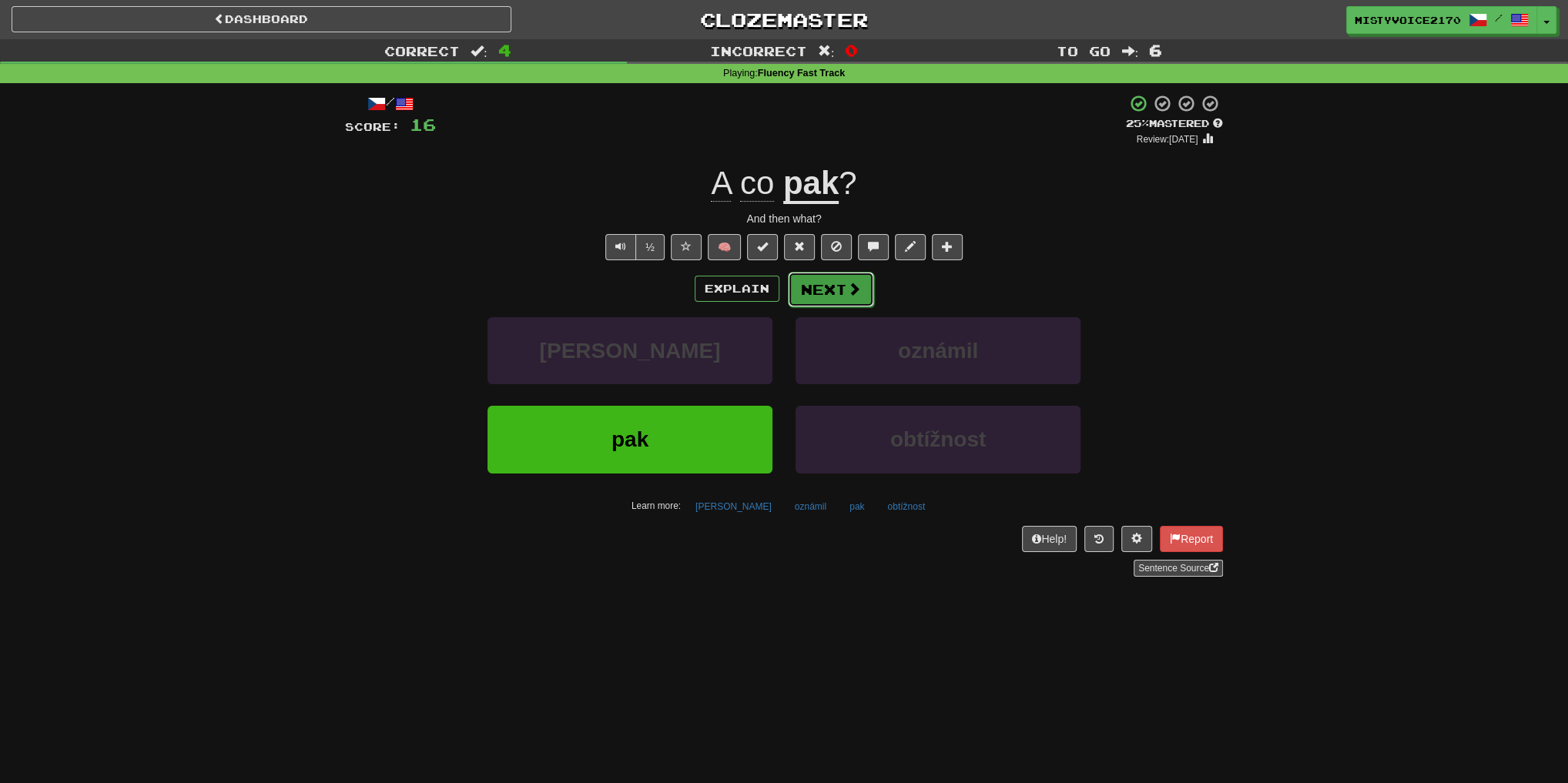
click at [857, 282] on span at bounding box center [854, 288] width 14 height 14
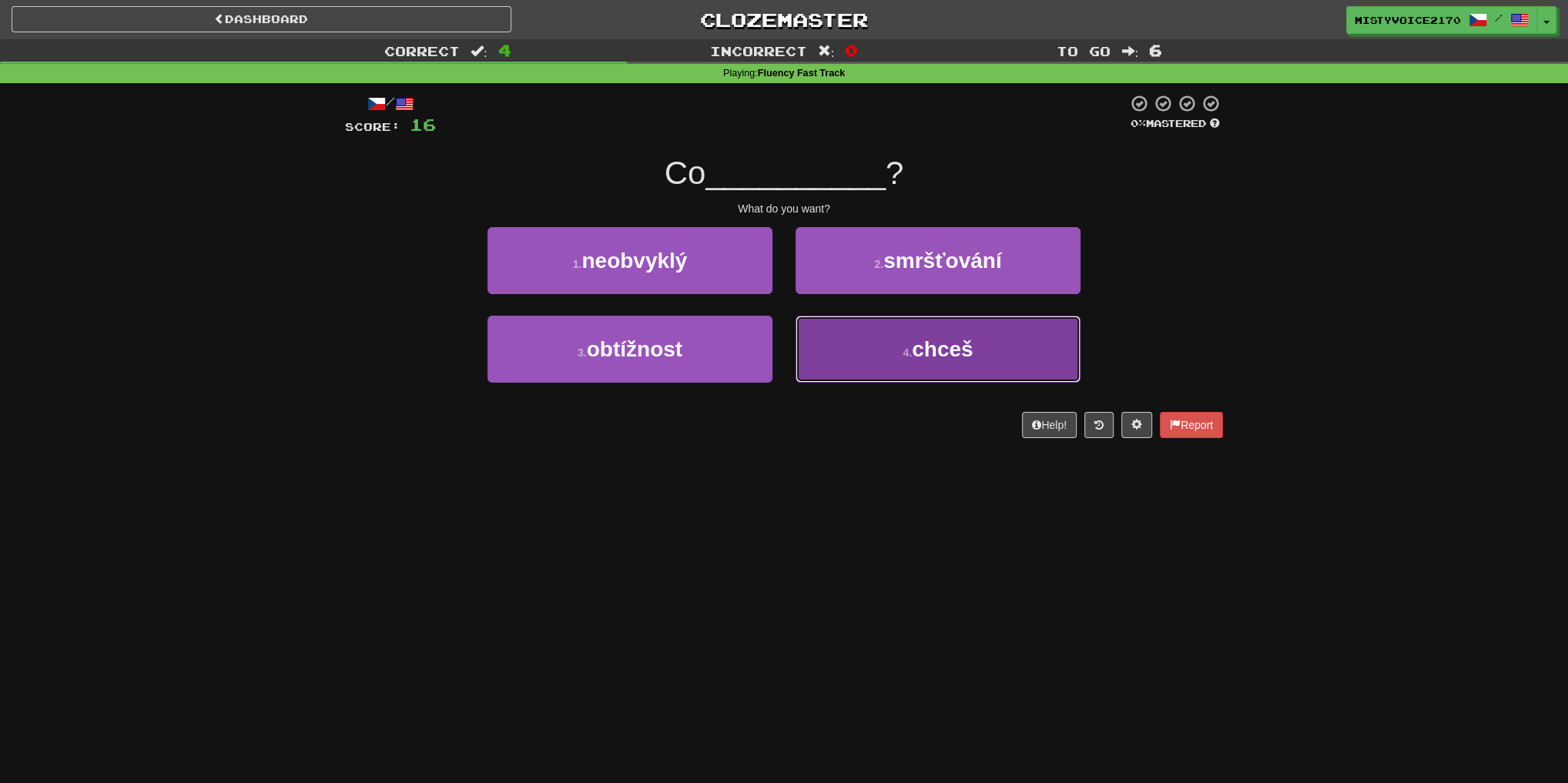
click at [987, 338] on button "4 . chceš" at bounding box center [937, 349] width 285 height 67
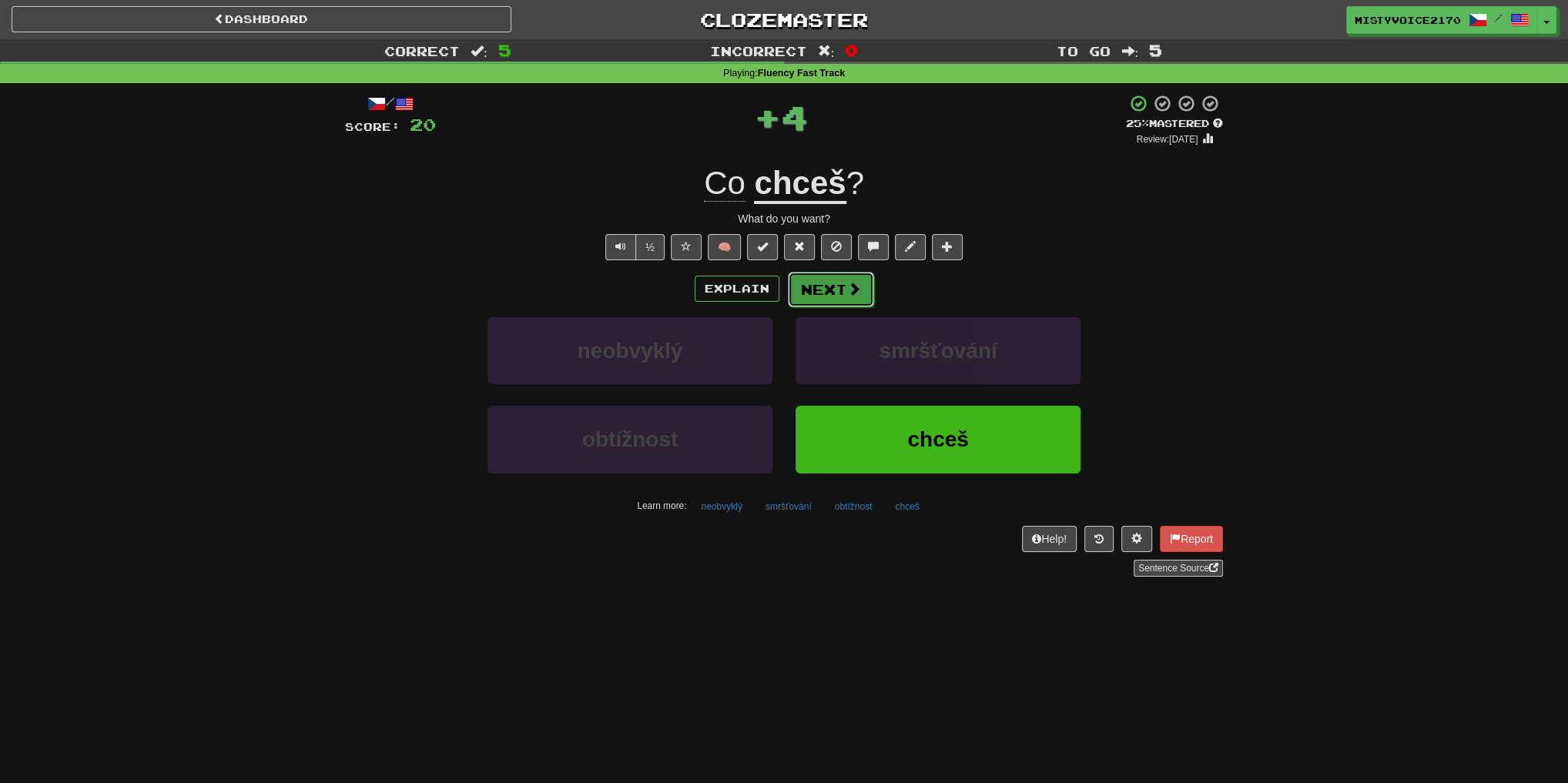
click at [816, 276] on button "Next" at bounding box center [830, 289] width 86 height 35
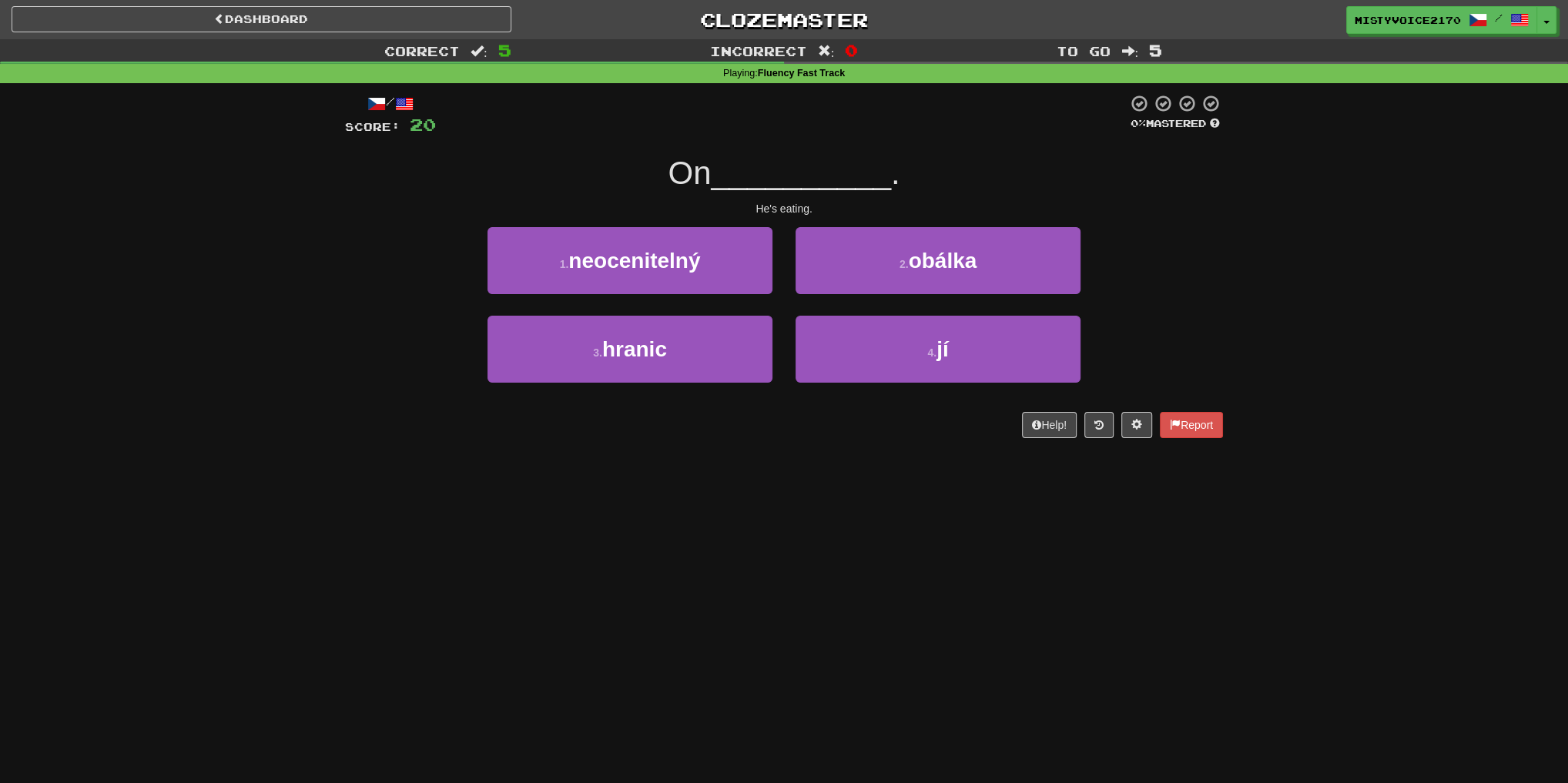
click at [1091, 328] on div "4 . jí" at bounding box center [937, 360] width 308 height 89
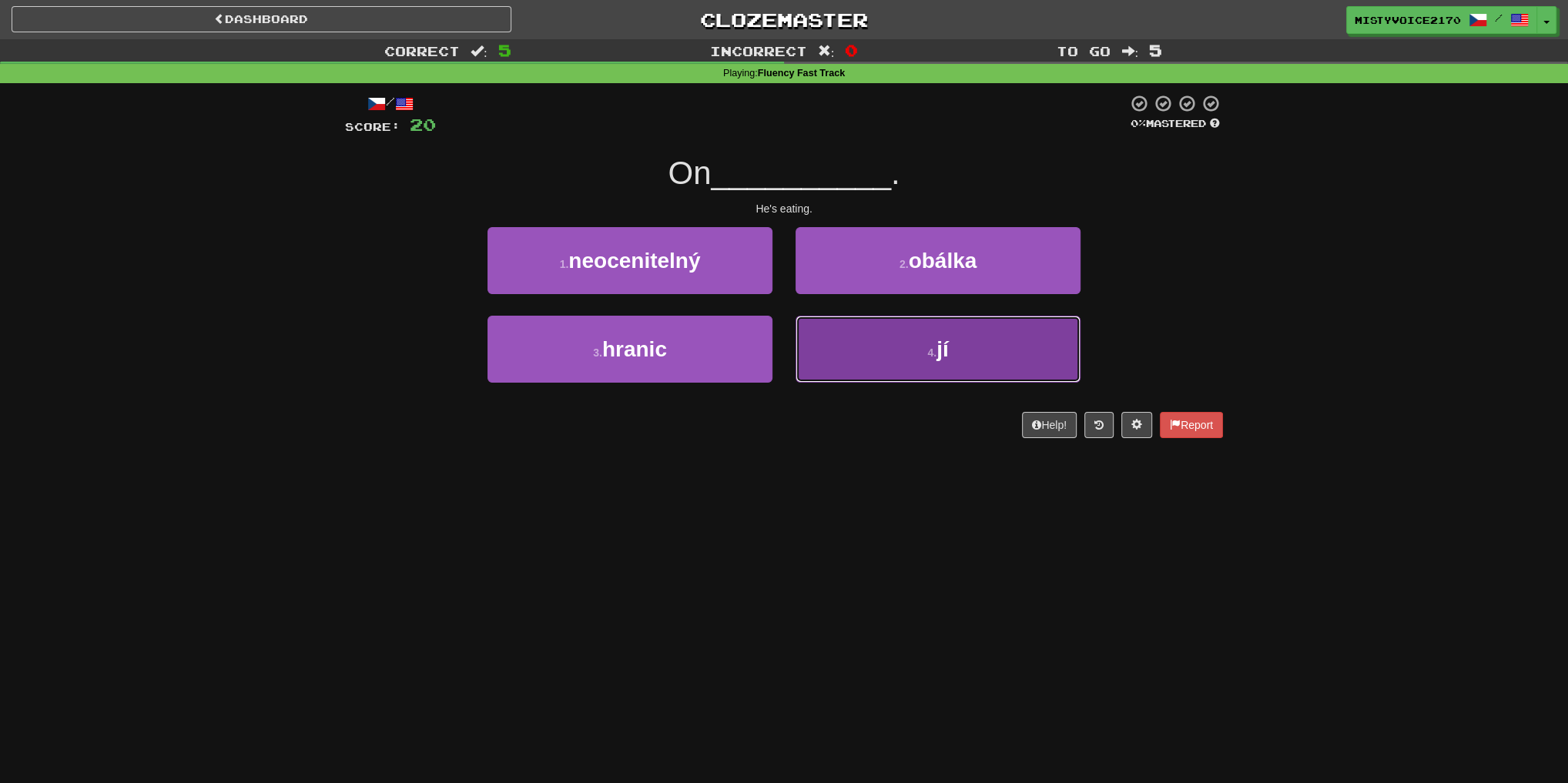
click at [1057, 339] on button "4 . jí" at bounding box center [937, 349] width 285 height 67
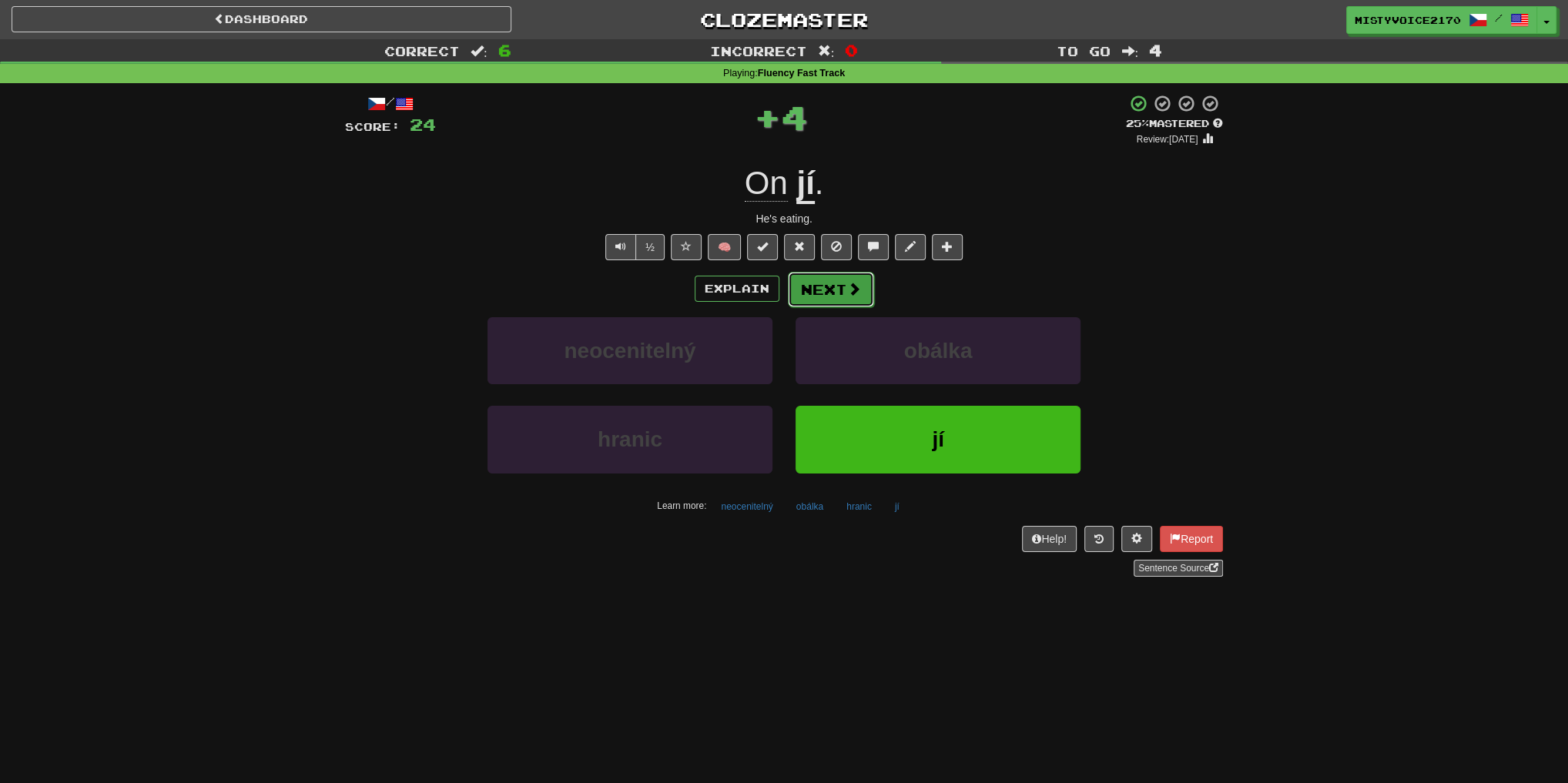
click at [865, 288] on button "Next" at bounding box center [830, 289] width 86 height 35
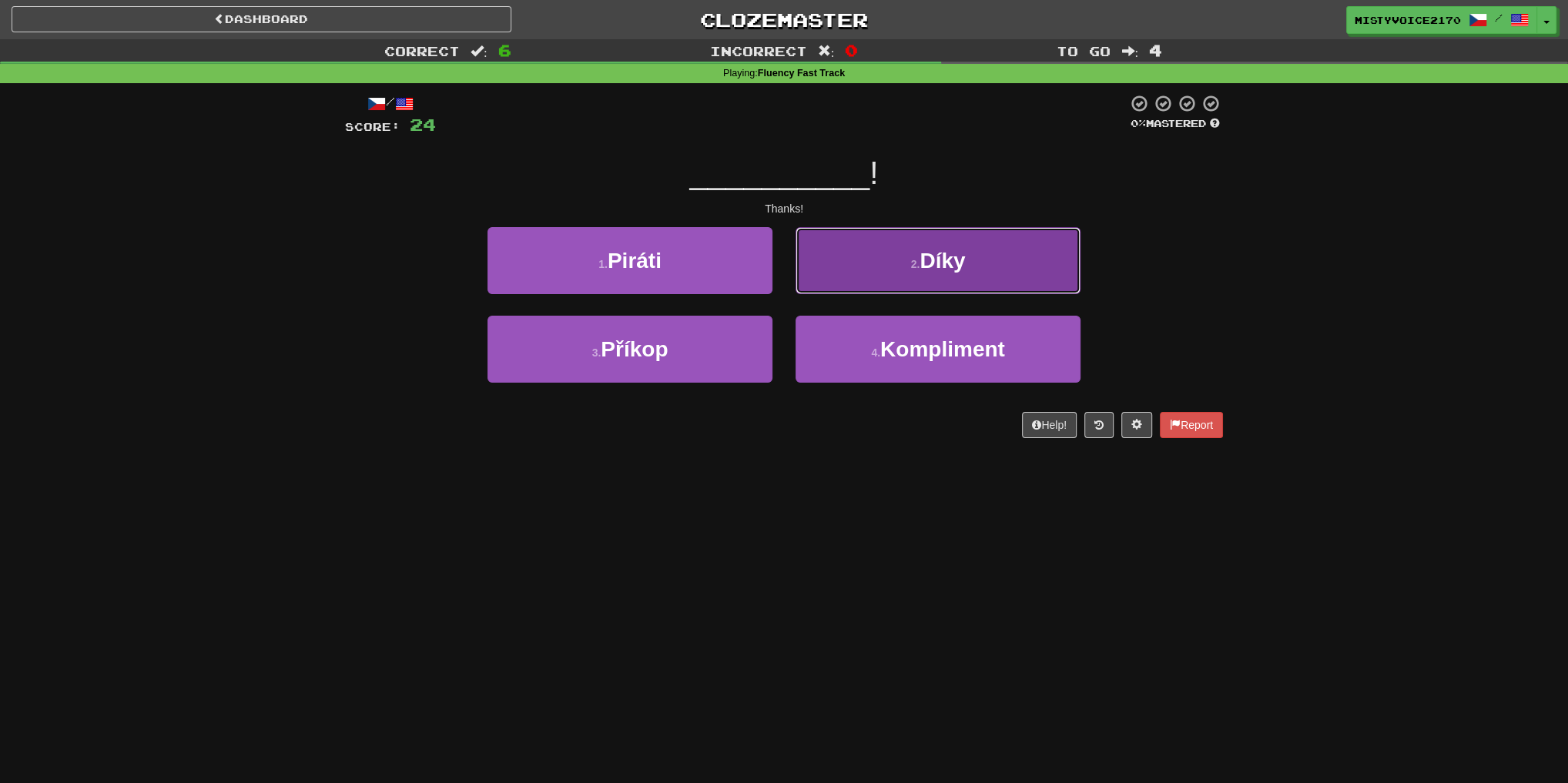
click at [996, 252] on button "2 . Díky" at bounding box center [937, 261] width 285 height 67
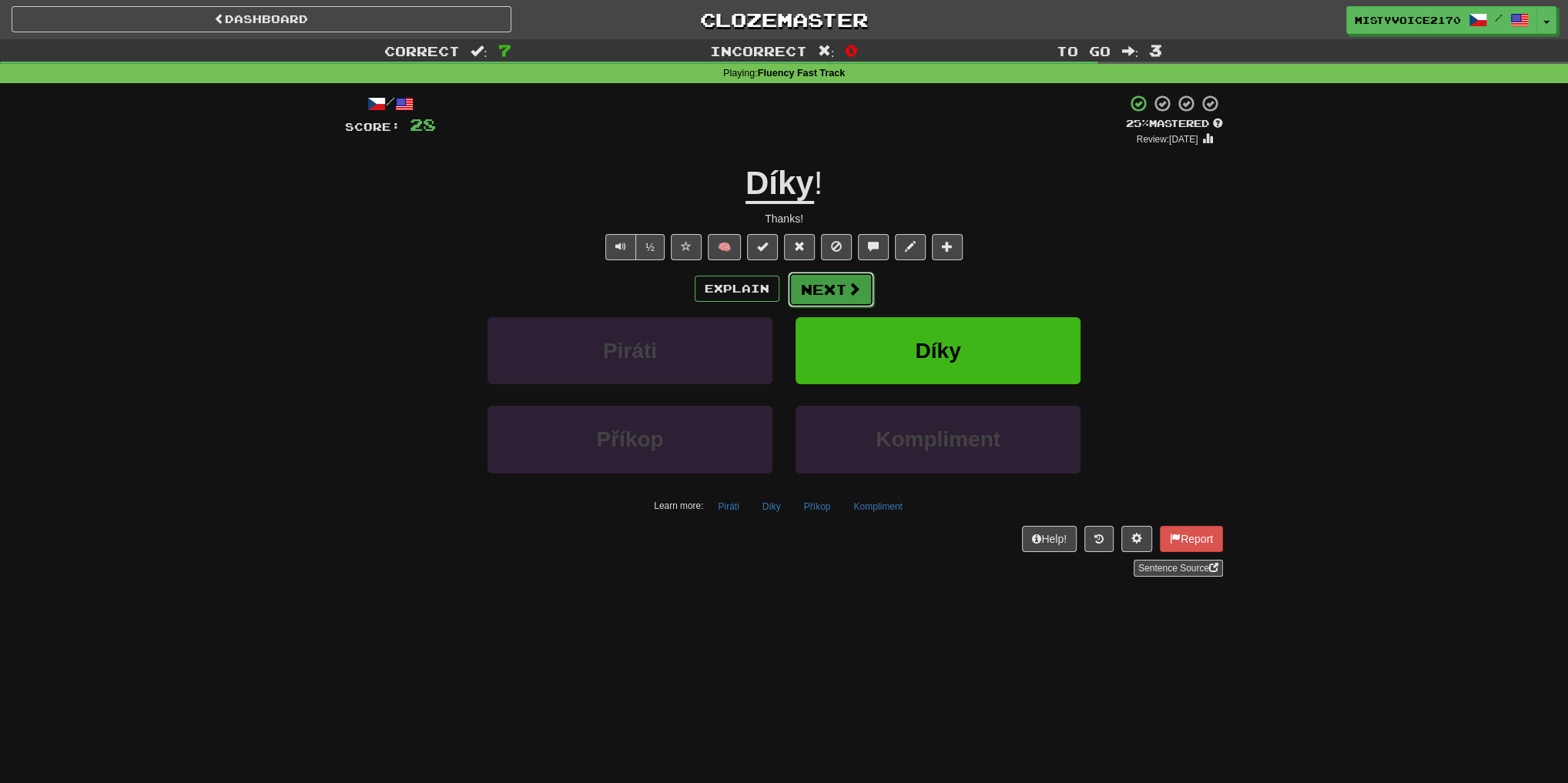
click at [834, 298] on button "Next" at bounding box center [830, 289] width 86 height 35
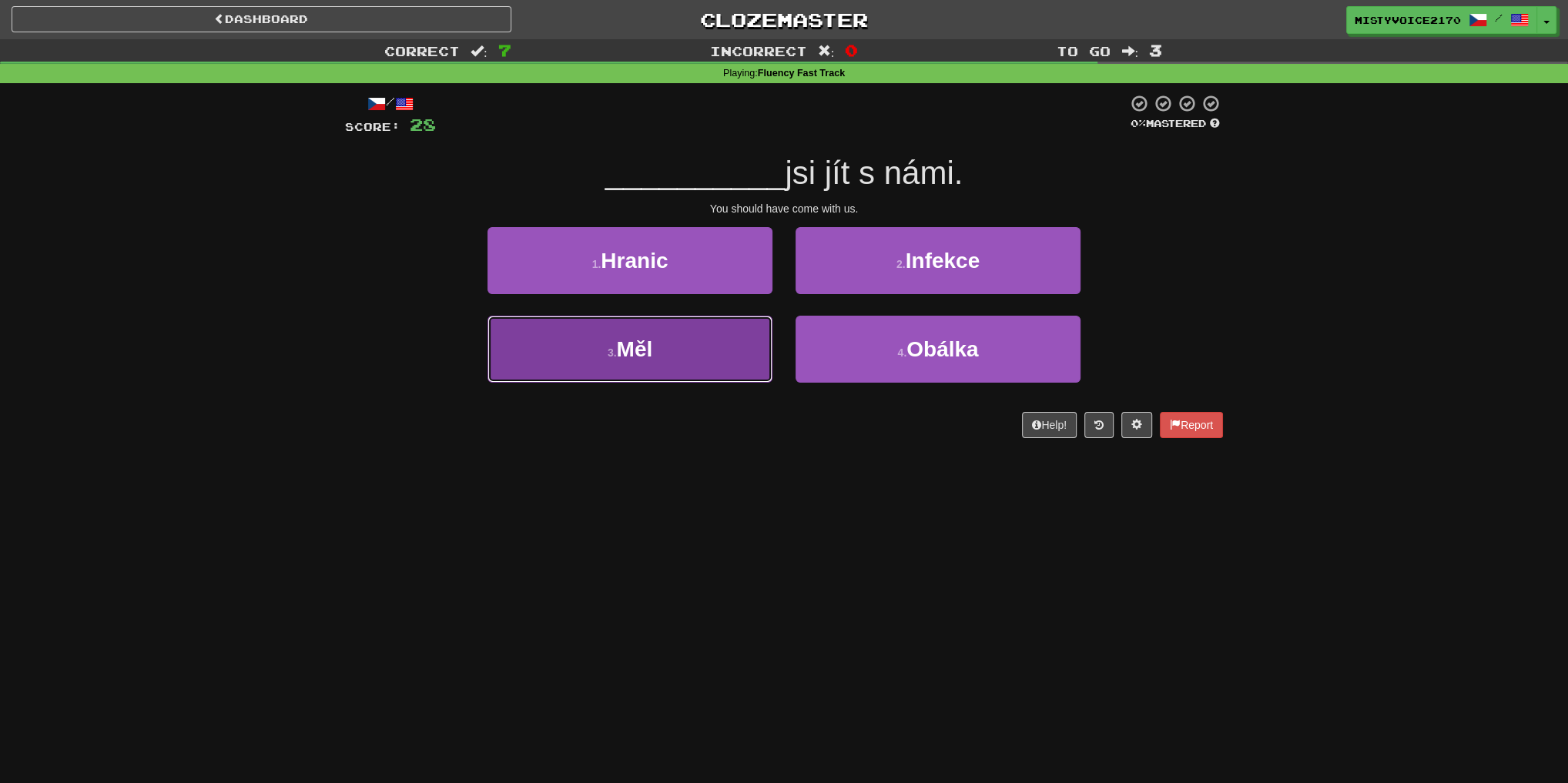
click at [681, 355] on button "3 . Měl" at bounding box center [629, 349] width 285 height 67
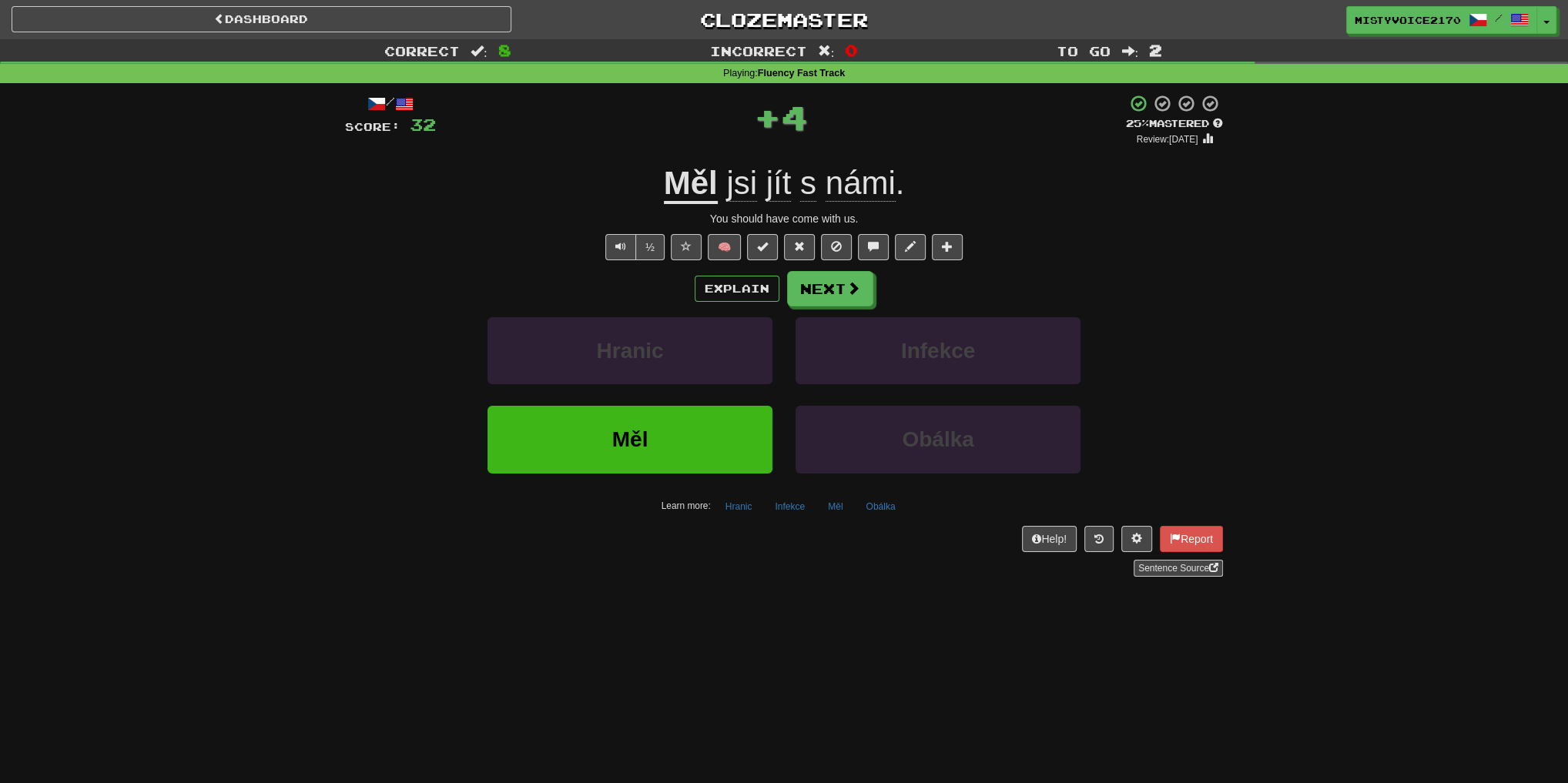
click at [698, 198] on u "Měl" at bounding box center [690, 184] width 54 height 39
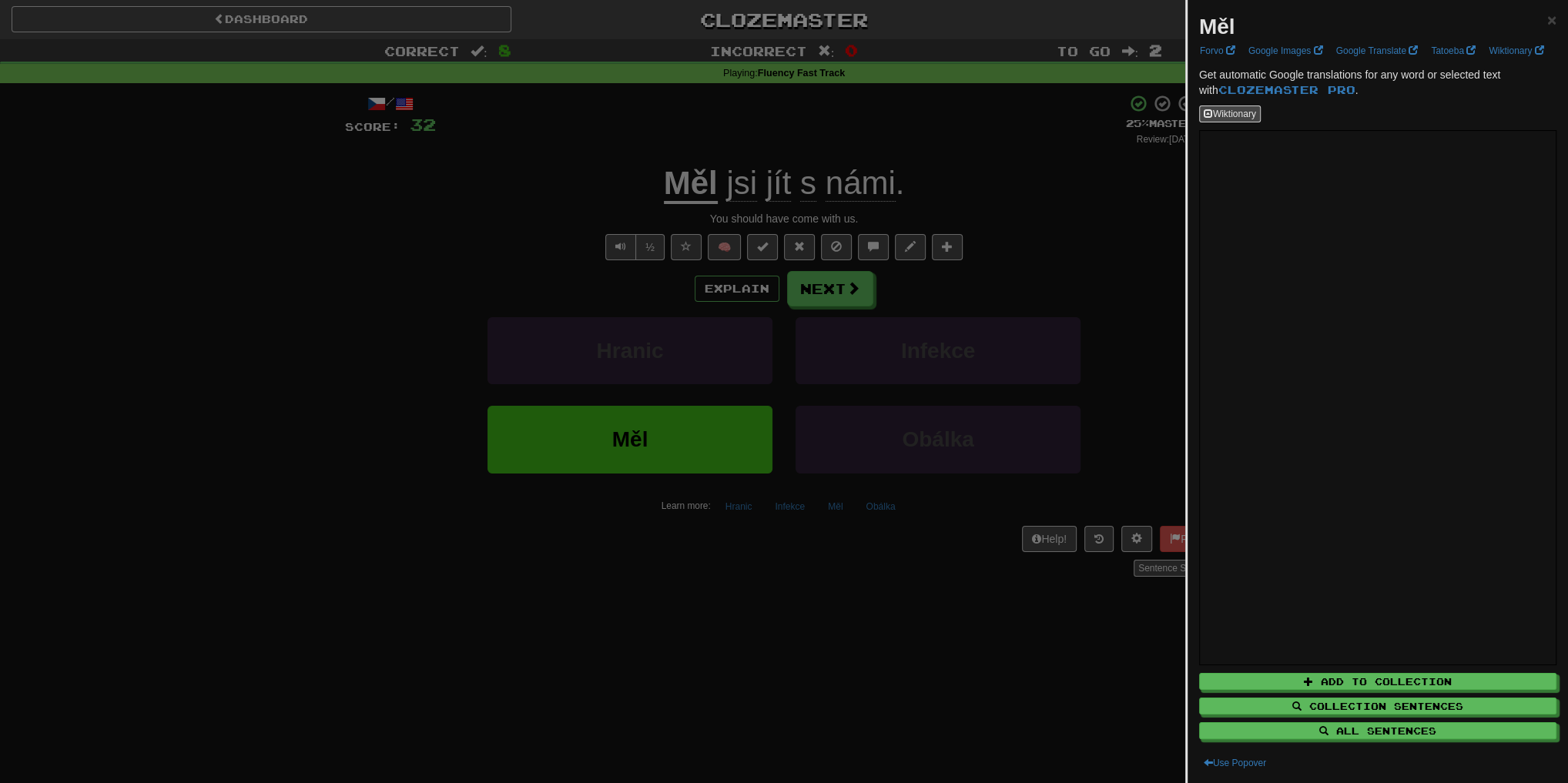
click at [1082, 231] on div at bounding box center [784, 391] width 1568 height 783
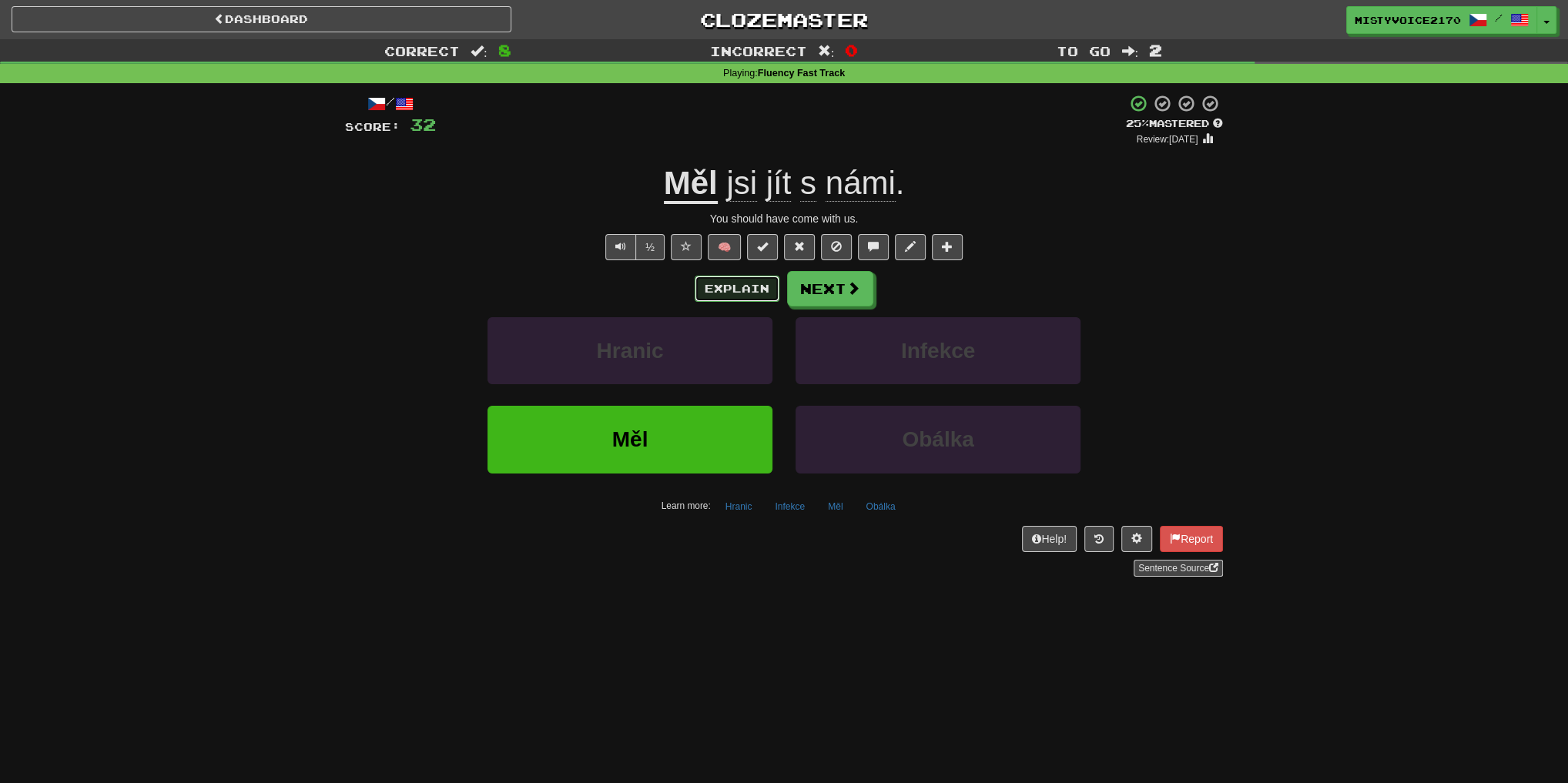
click at [748, 287] on button "Explain" at bounding box center [736, 288] width 84 height 26
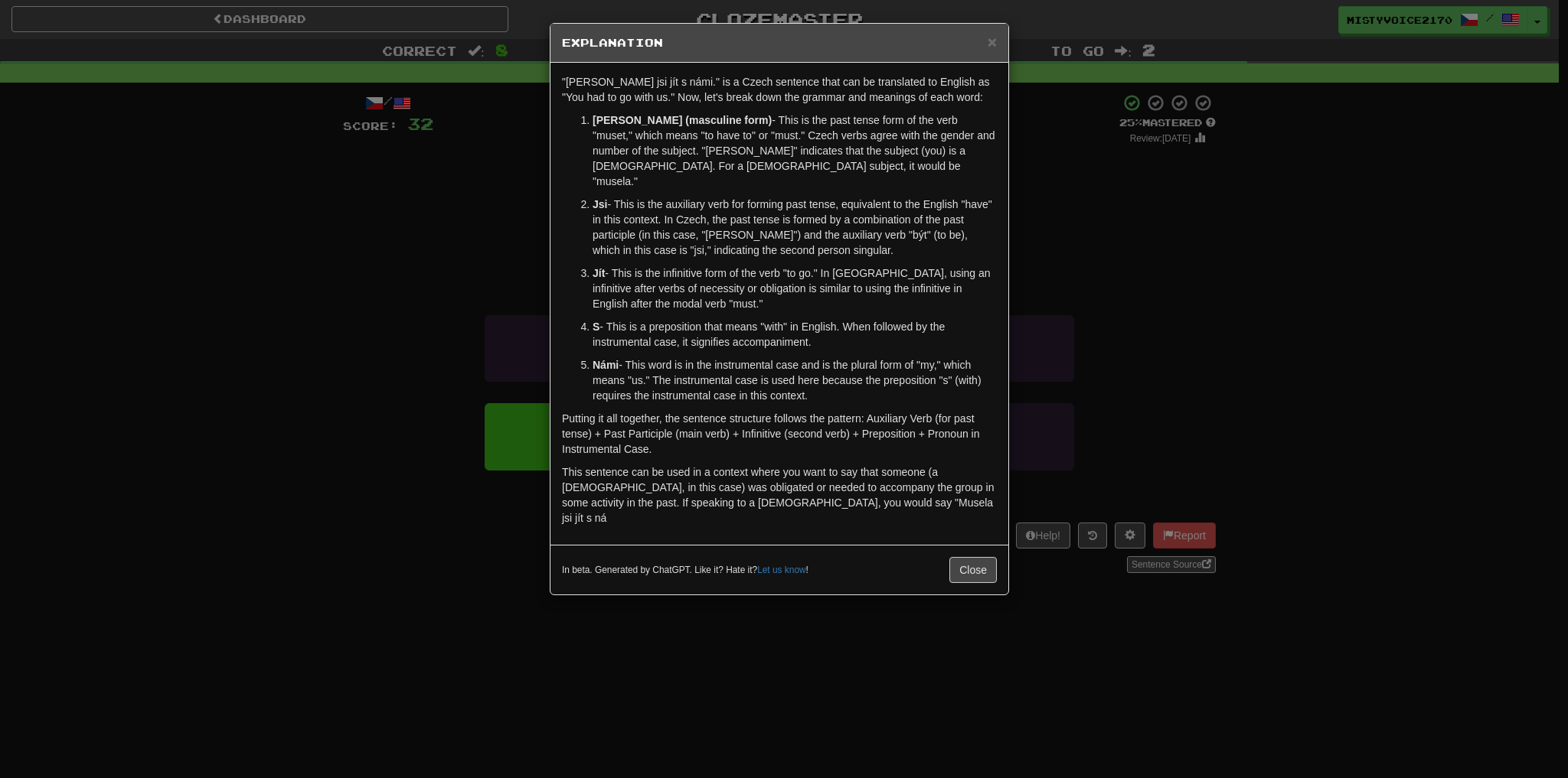
click at [1125, 214] on div "× Explanation "Musel jsi jít s námi." is a Czech sentence that can be translate…" at bounding box center [784, 389] width 1568 height 778
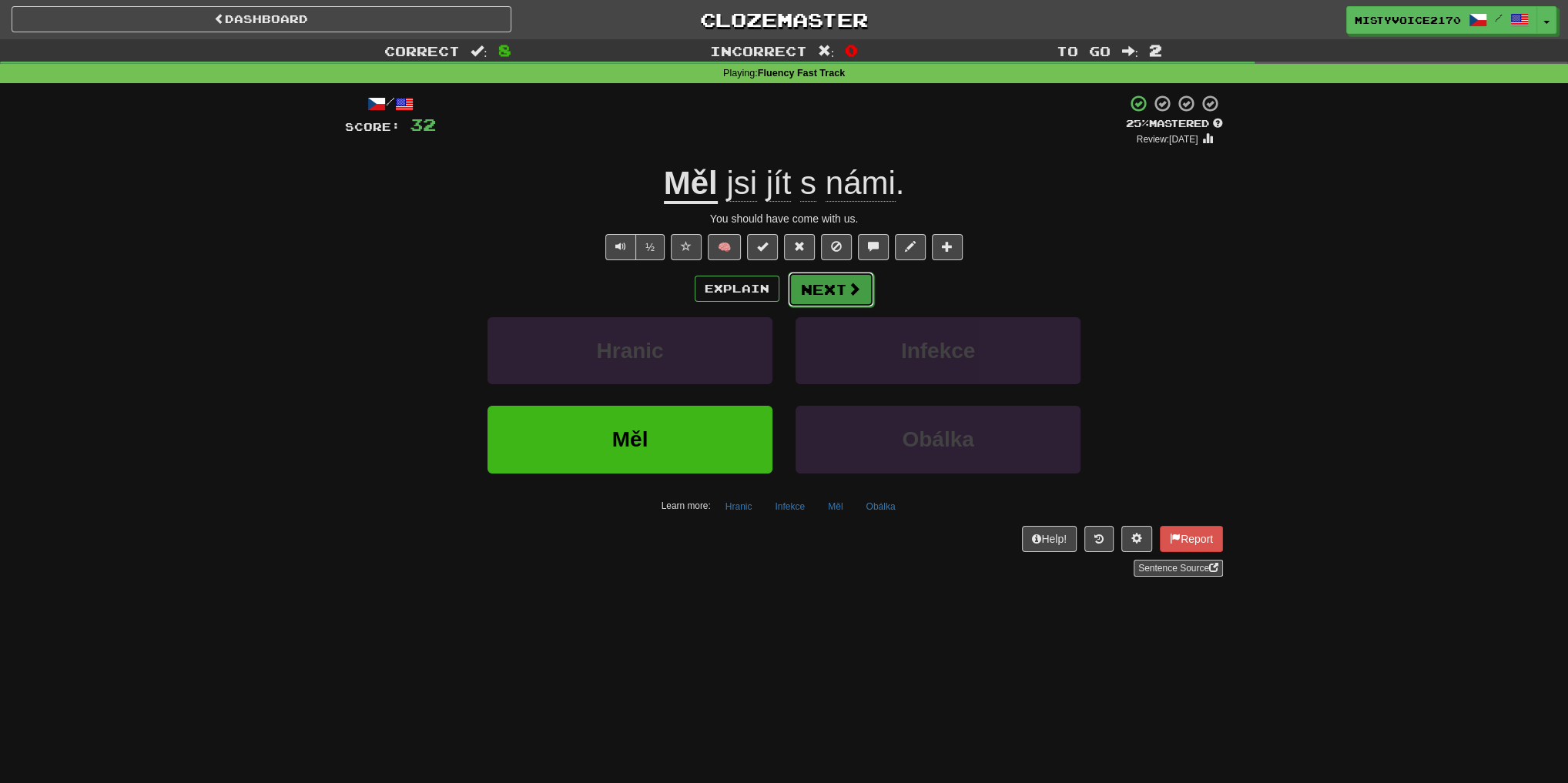
click at [826, 275] on button "Next" at bounding box center [830, 289] width 86 height 35
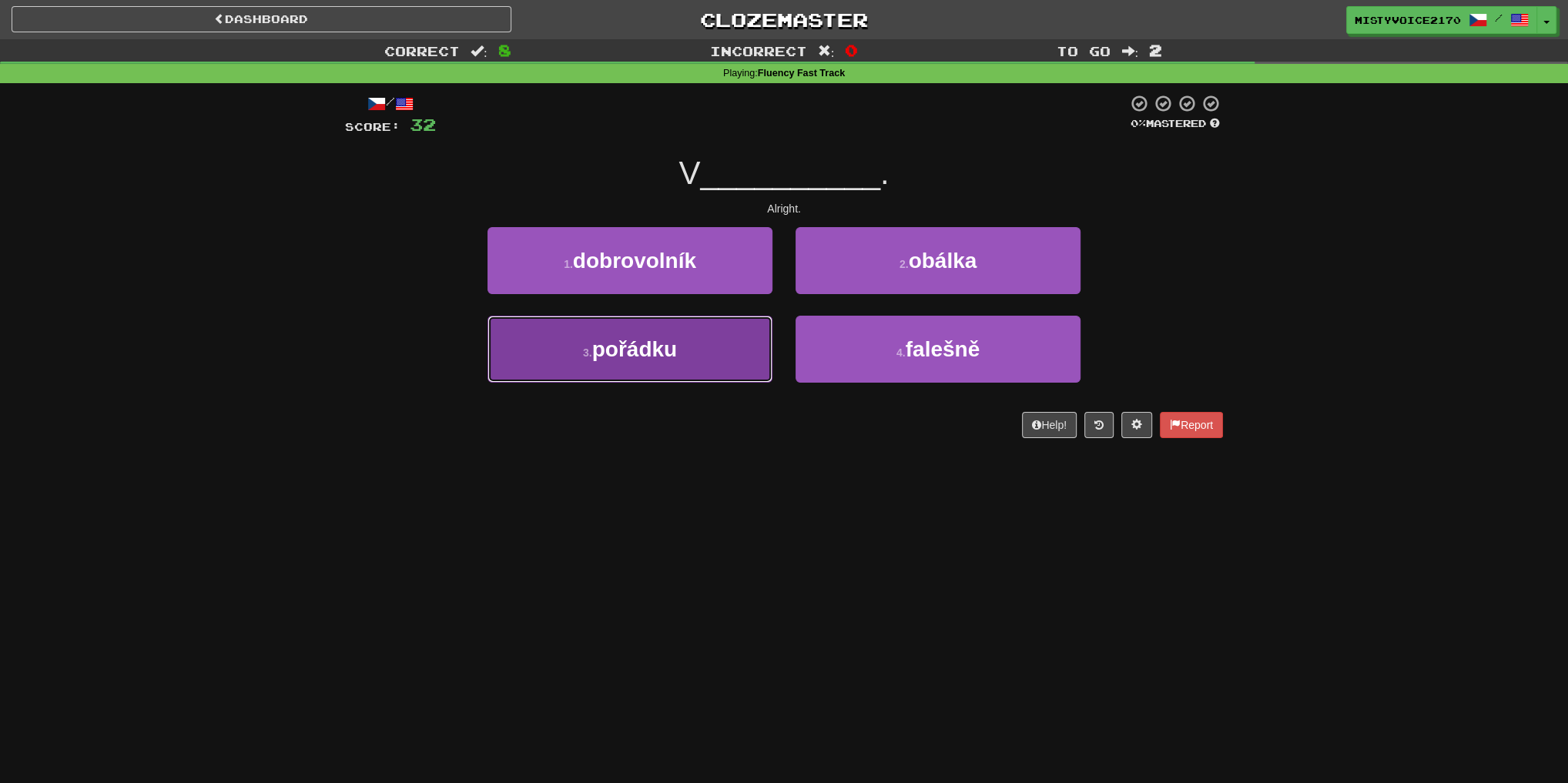
click at [701, 362] on button "3 . pořádku" at bounding box center [629, 349] width 285 height 67
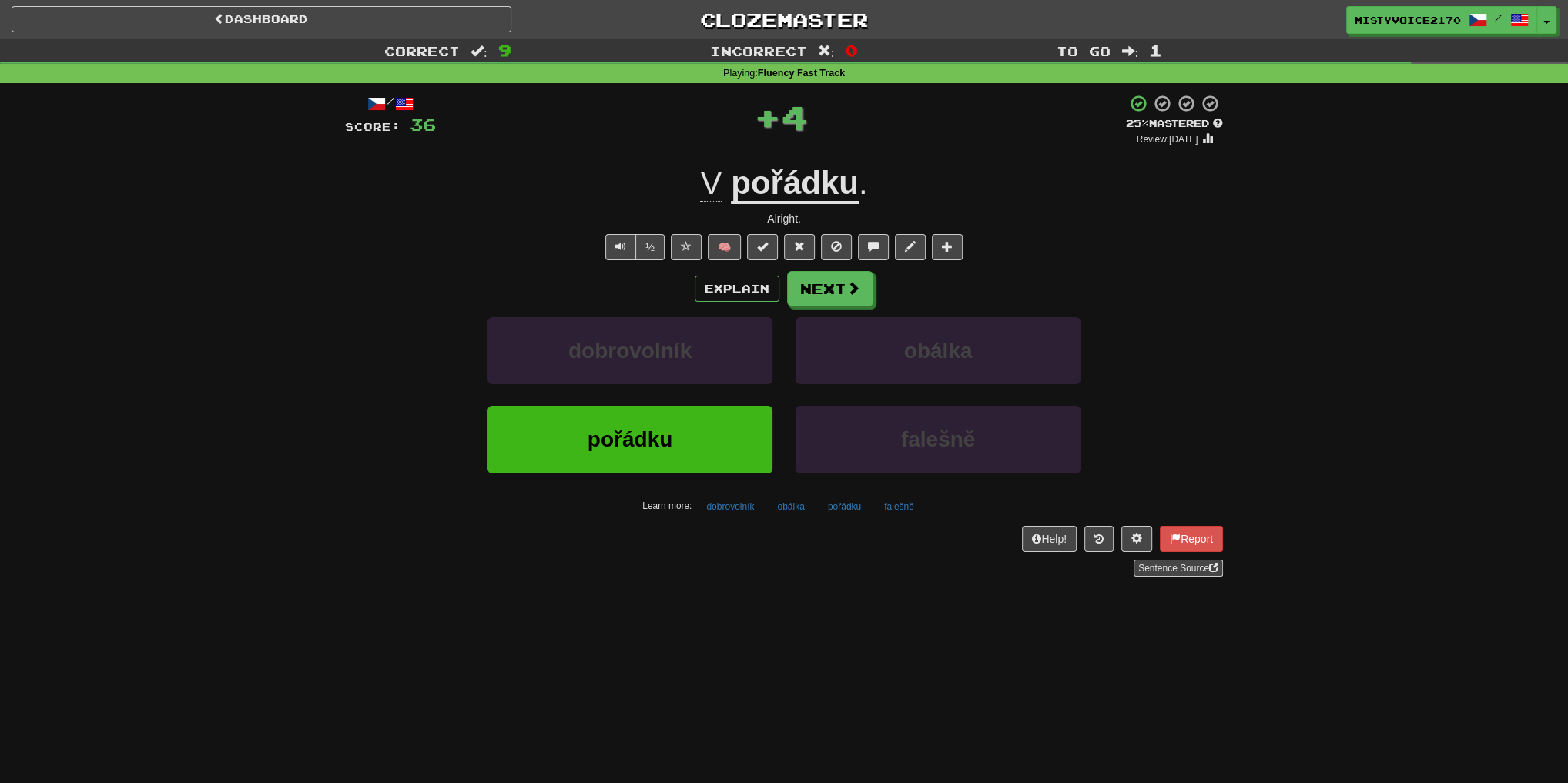
click at [781, 182] on u "pořádku" at bounding box center [794, 184] width 128 height 39
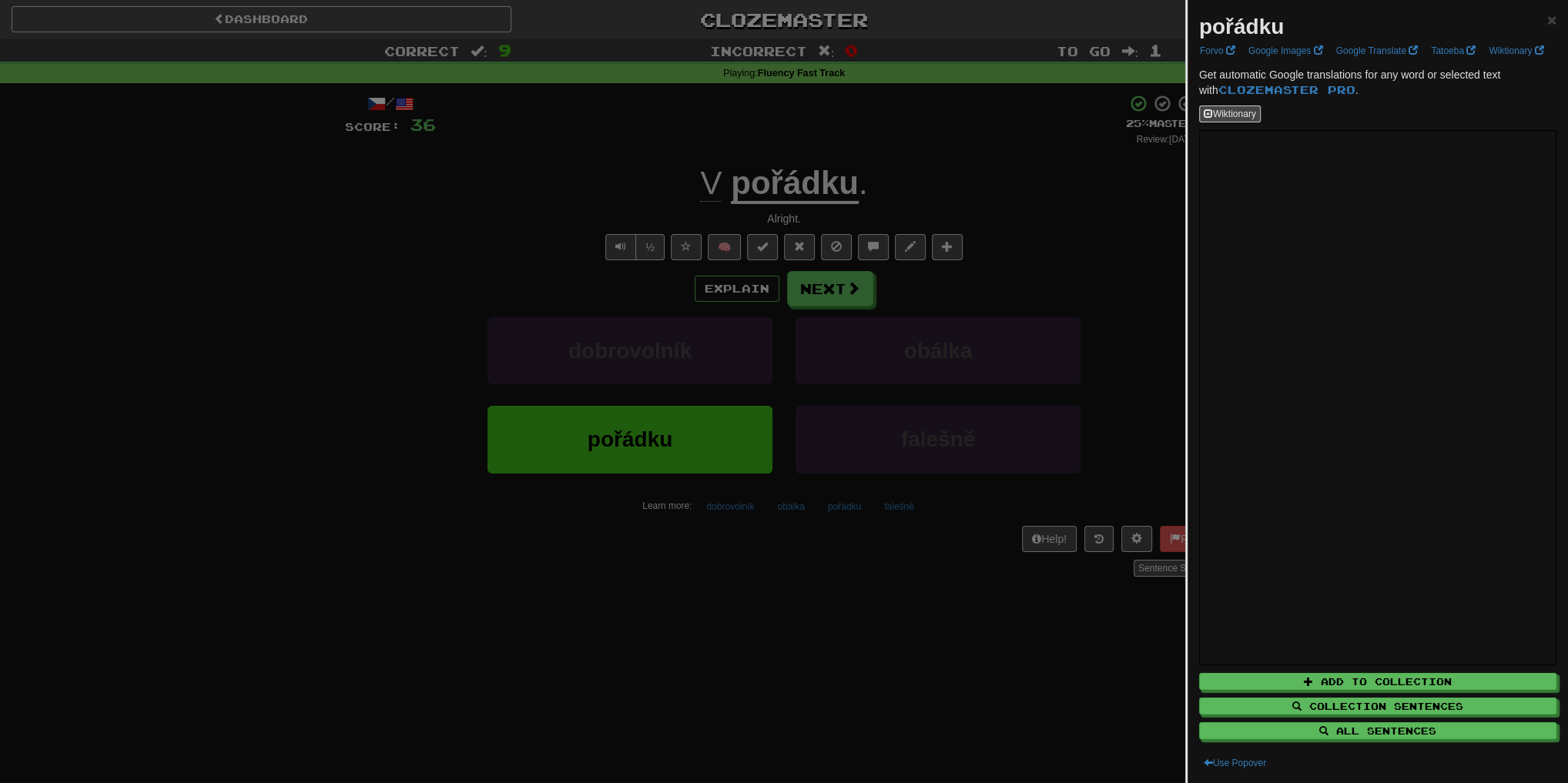
click at [1030, 320] on div at bounding box center [784, 391] width 1568 height 783
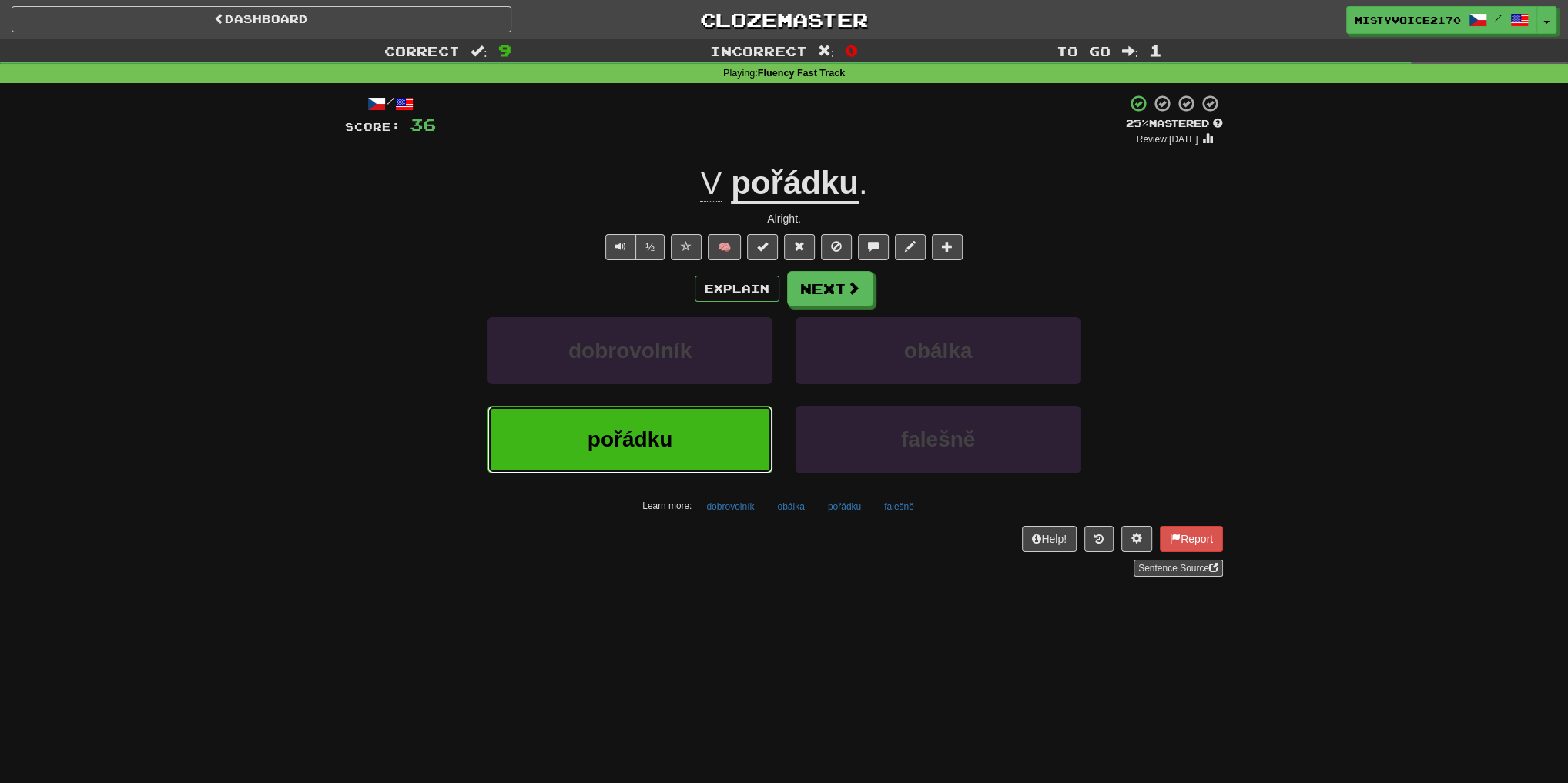
click at [694, 413] on button "pořádku" at bounding box center [629, 440] width 285 height 67
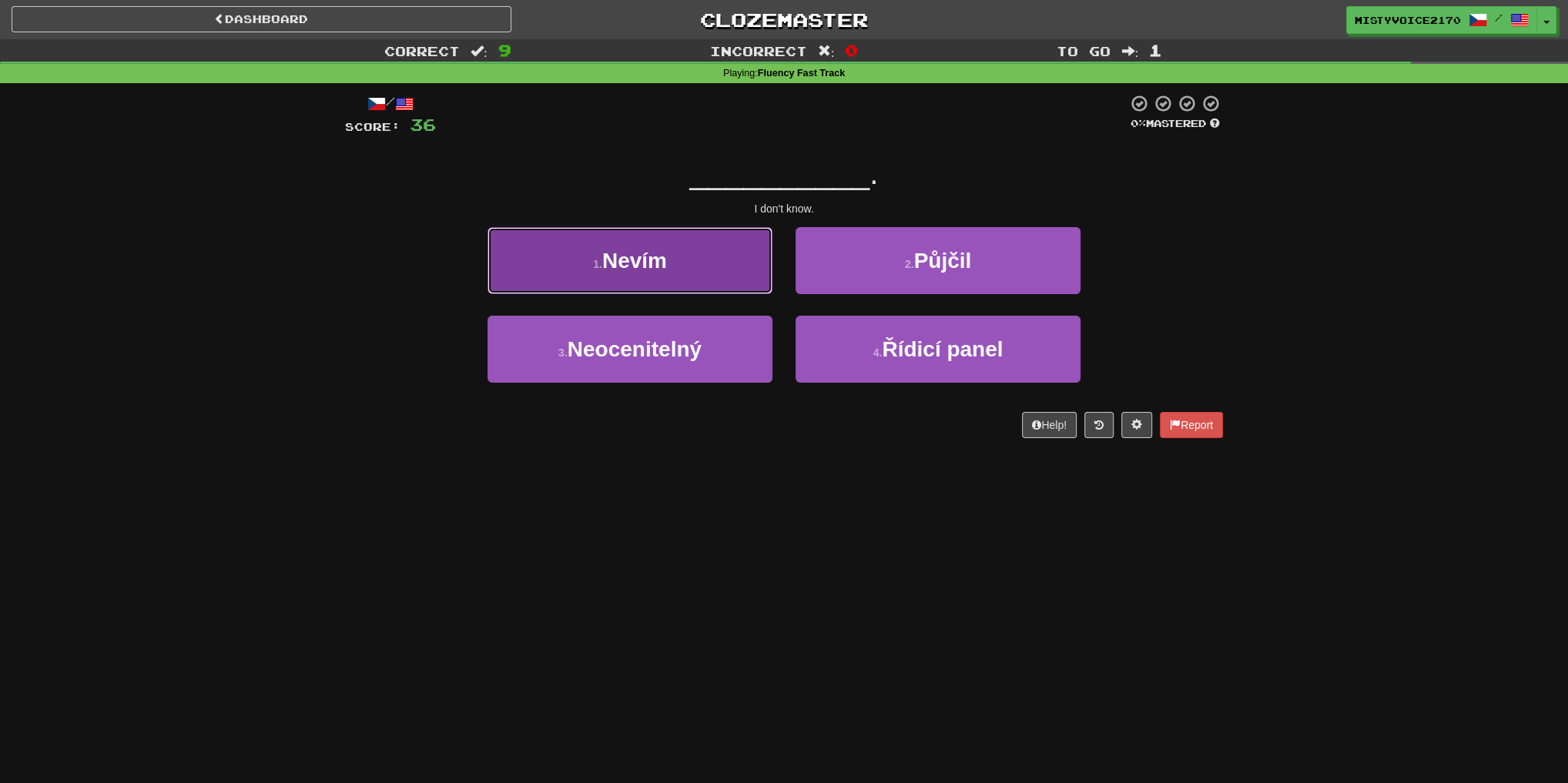
click at [713, 257] on button "1 . Nevím" at bounding box center [629, 261] width 285 height 67
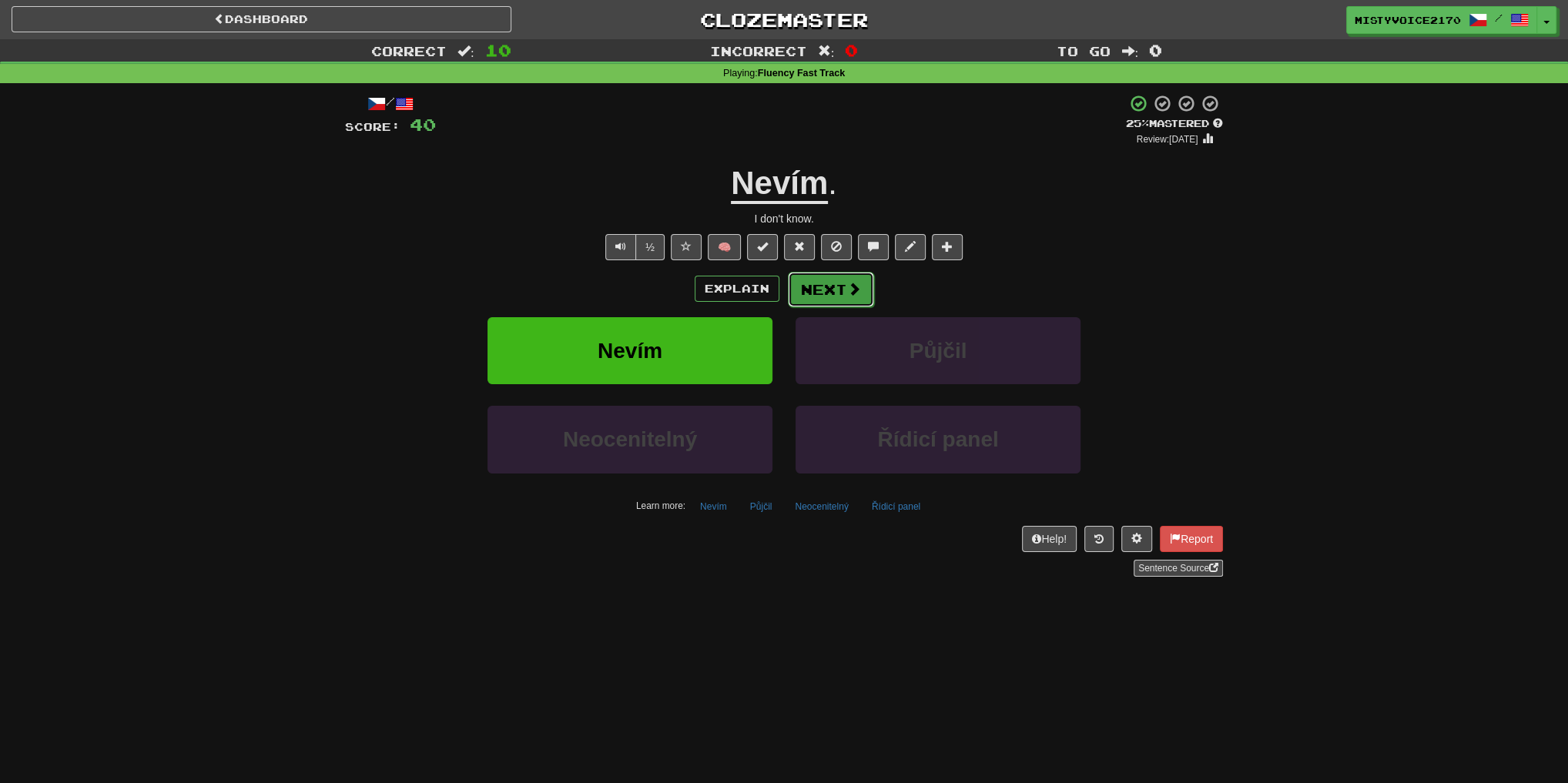
click at [840, 303] on button "Next" at bounding box center [830, 289] width 86 height 35
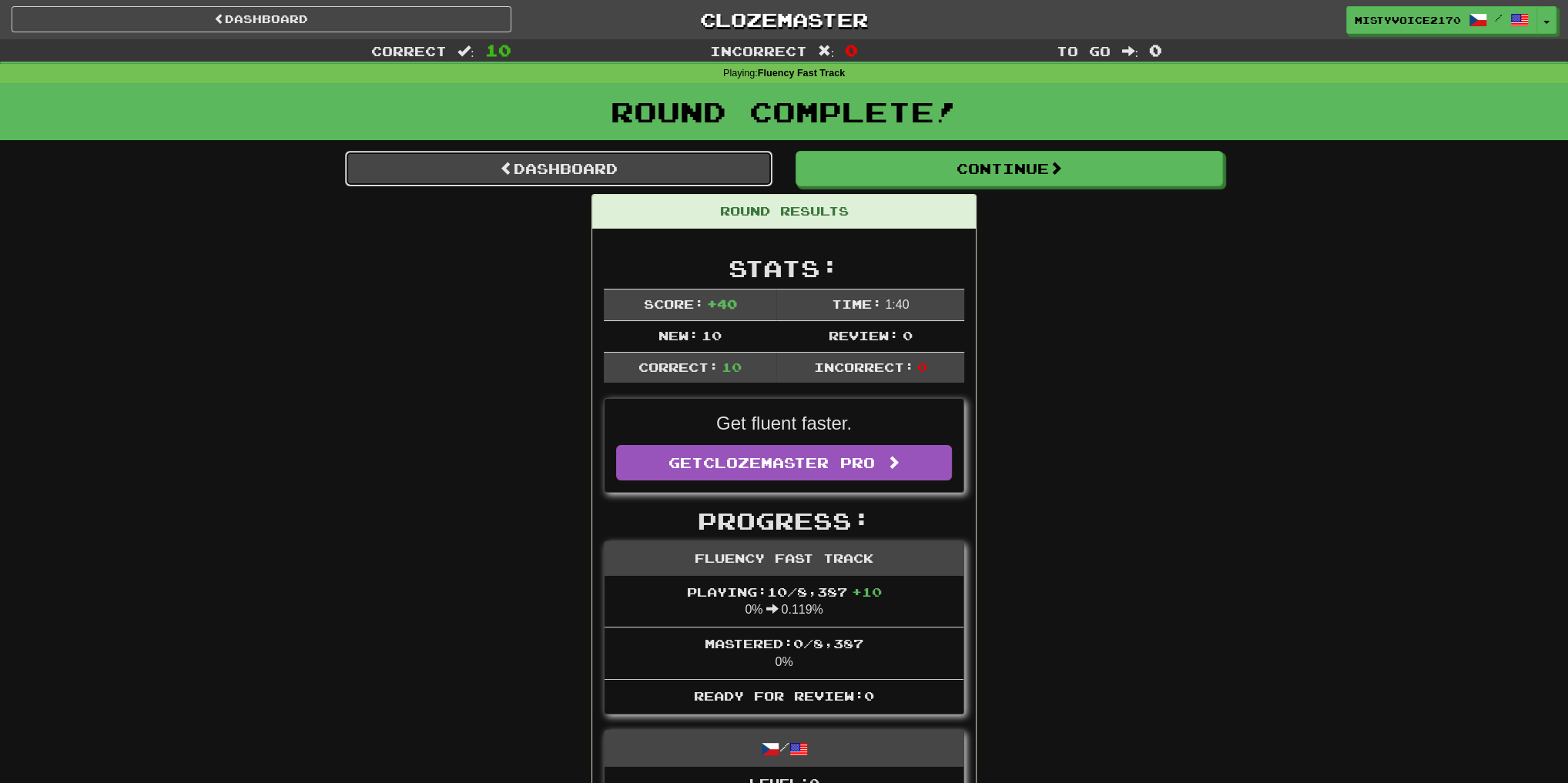
click at [657, 155] on link "Dashboard" at bounding box center [559, 169] width 428 height 35
